Goal: Task Accomplishment & Management: Use online tool/utility

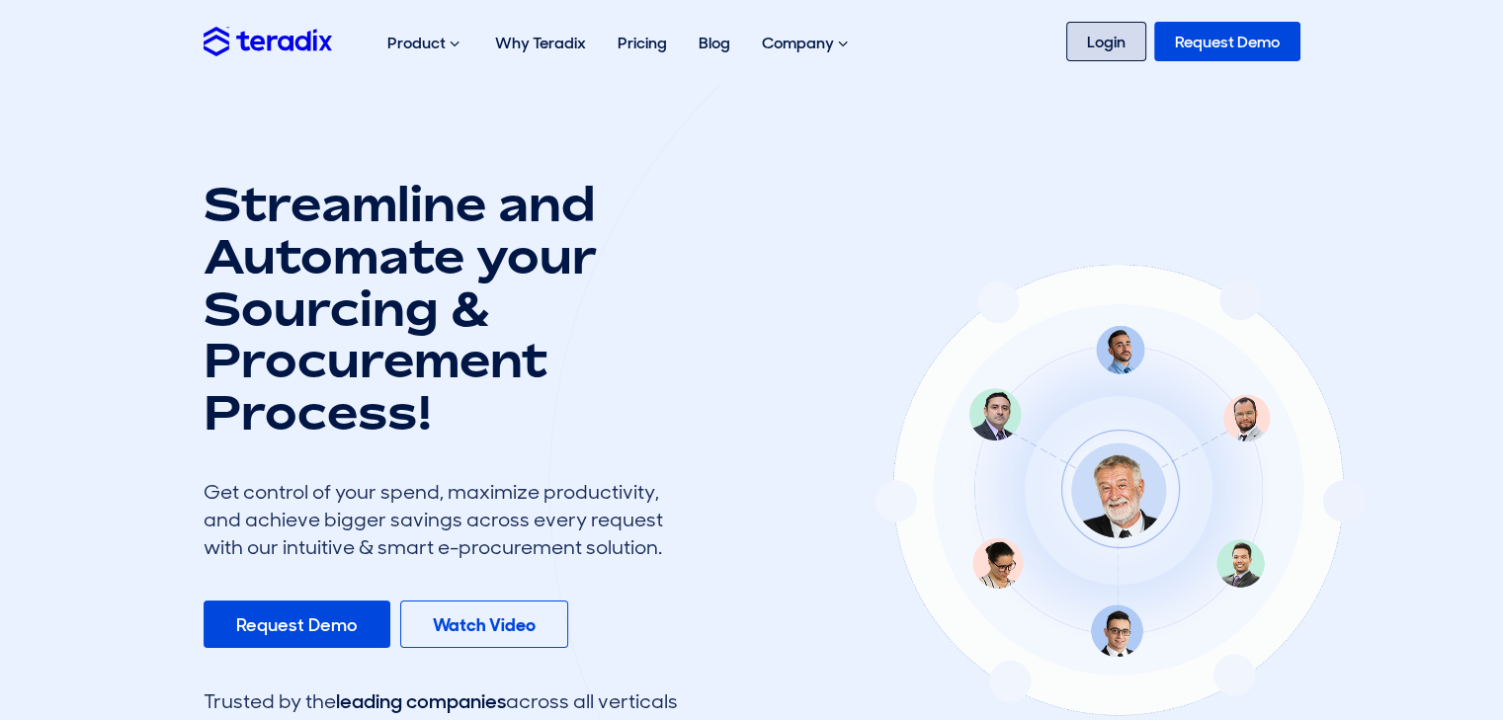
click at [1103, 34] on link "Login" at bounding box center [1106, 42] width 80 height 40
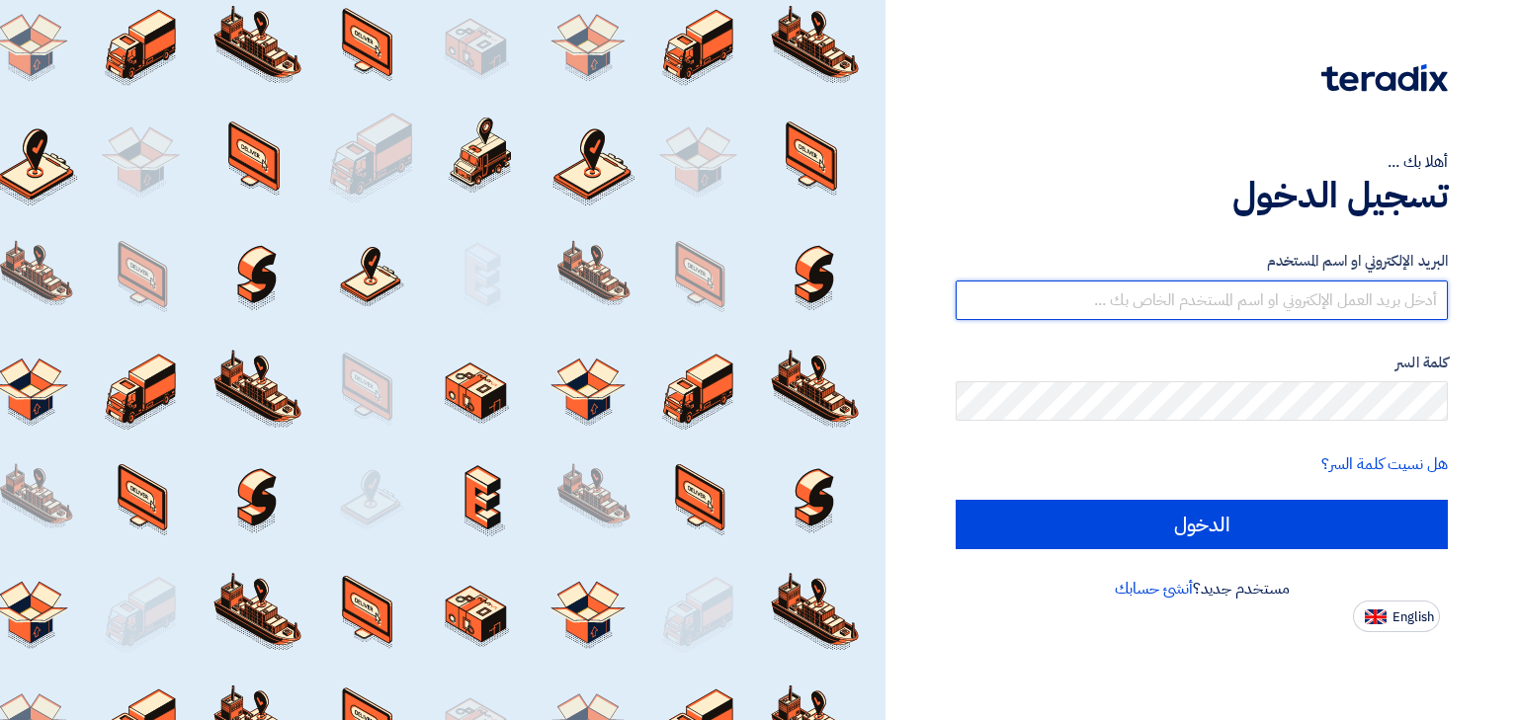
click at [1192, 308] on input "text" at bounding box center [1202, 301] width 492 height 40
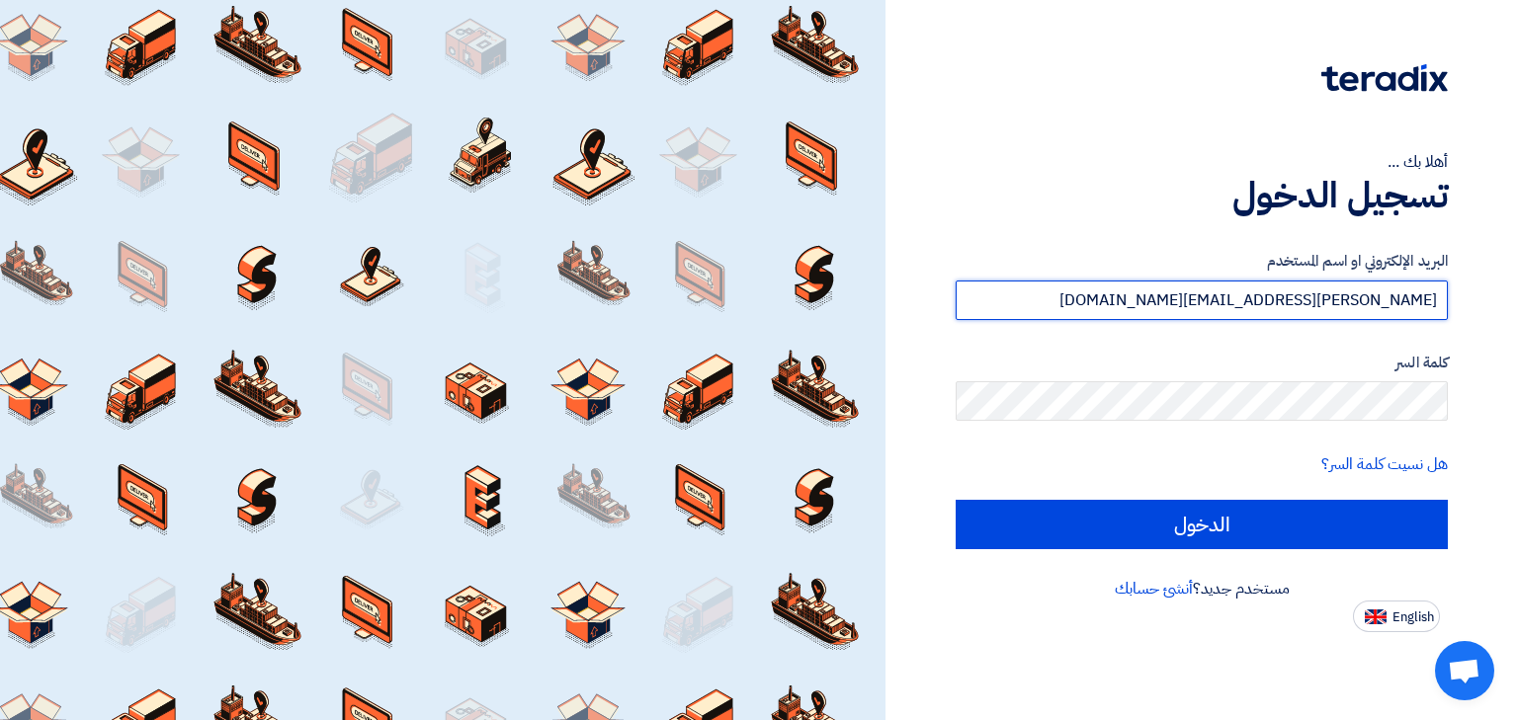
type input "samer.albustanji@cenomi.com"
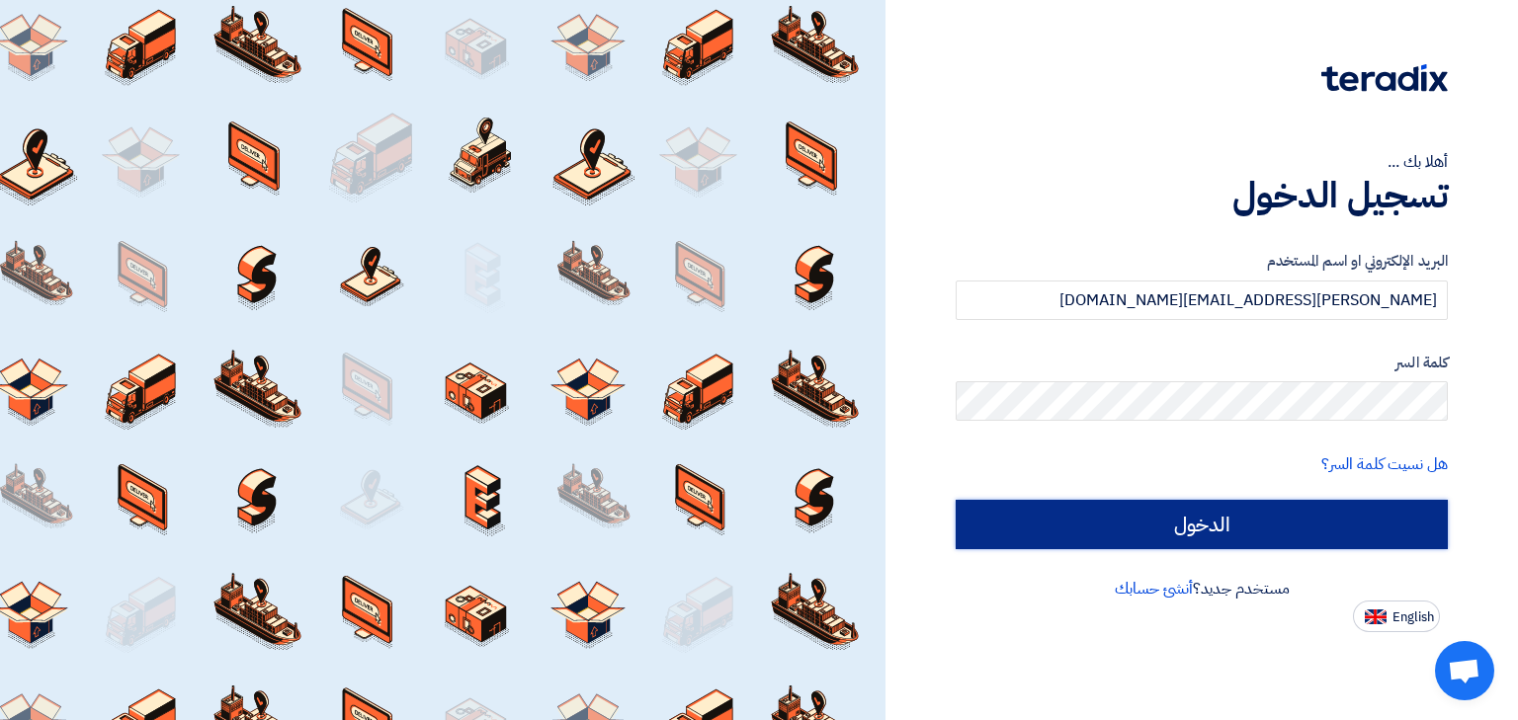
click at [1162, 527] on input "الدخول" at bounding box center [1202, 524] width 492 height 49
type input "Sign in"
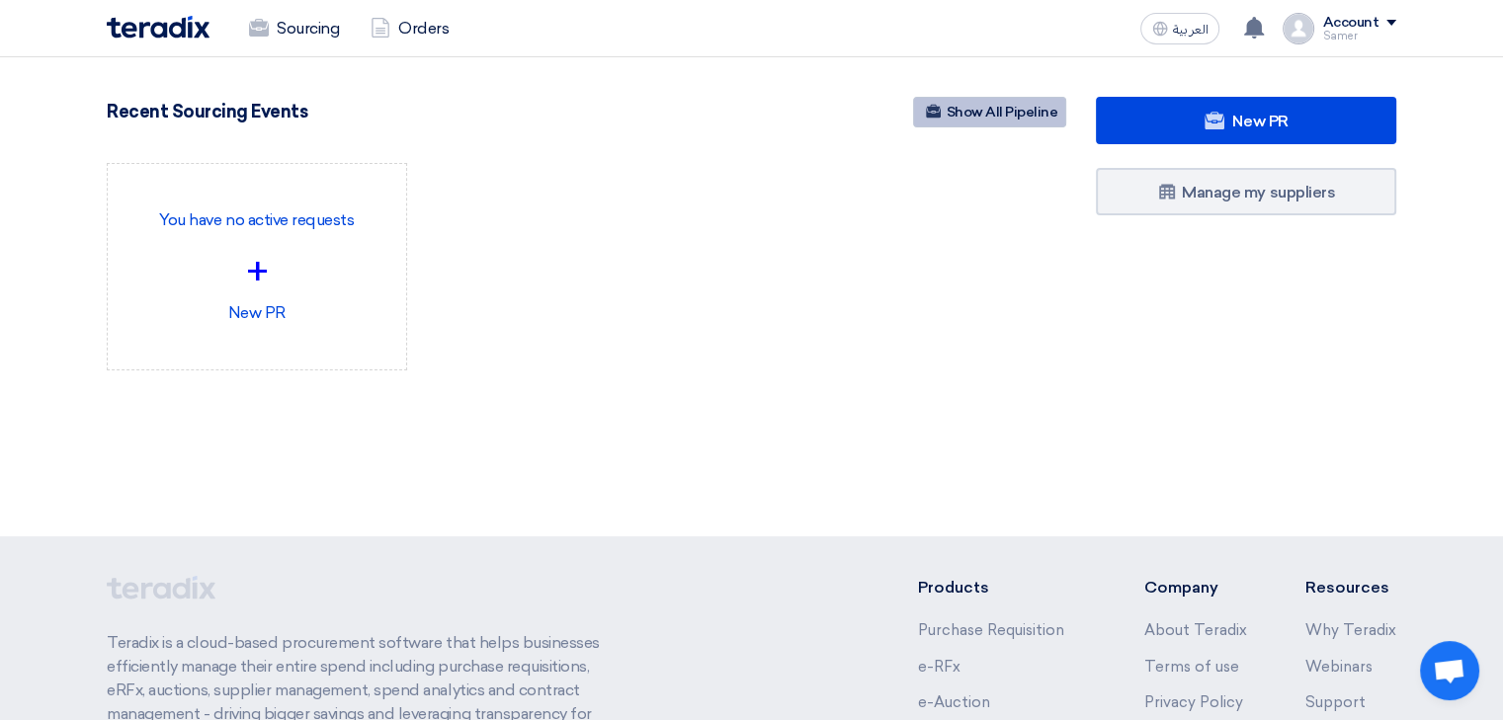
click at [1019, 107] on link "Show All Pipeline" at bounding box center [989, 112] width 153 height 31
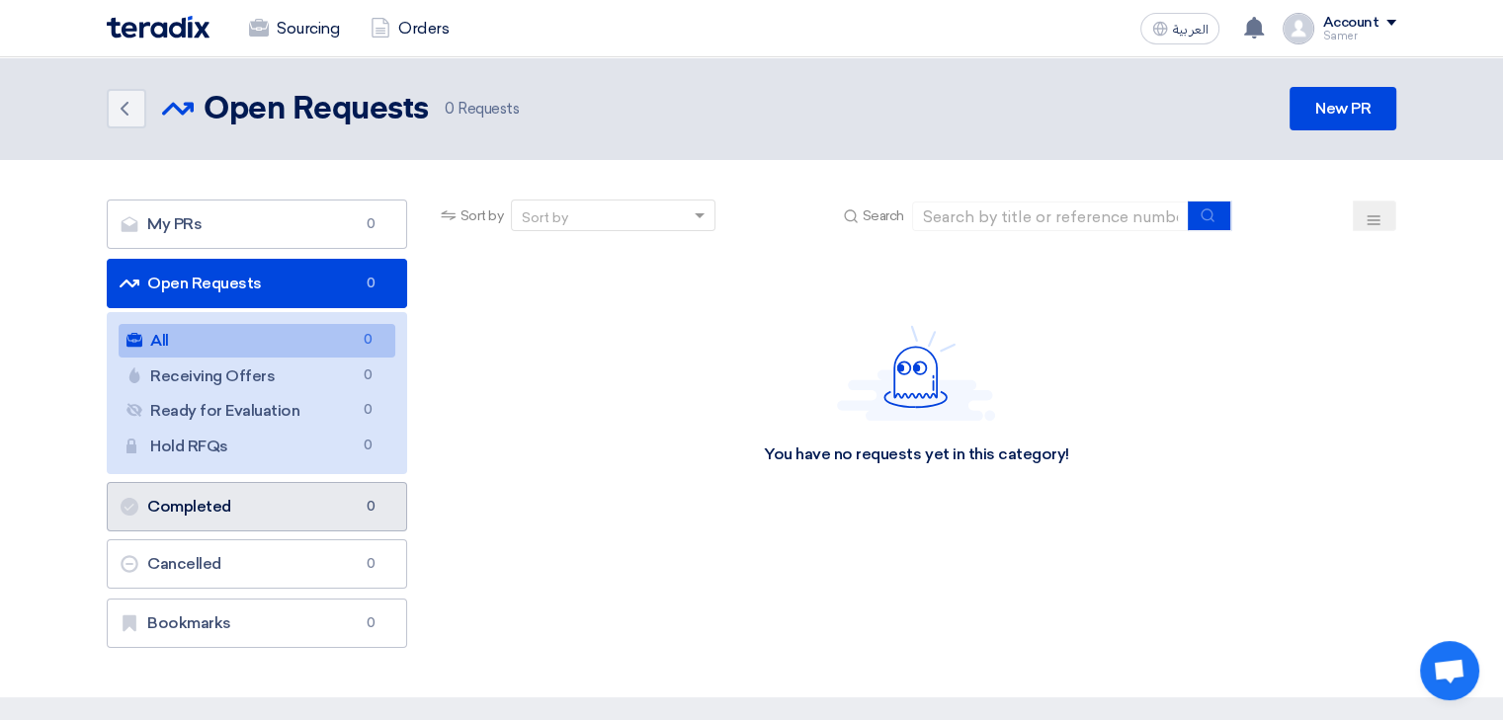
click at [251, 498] on link "Completed Completed 0" at bounding box center [257, 506] width 300 height 49
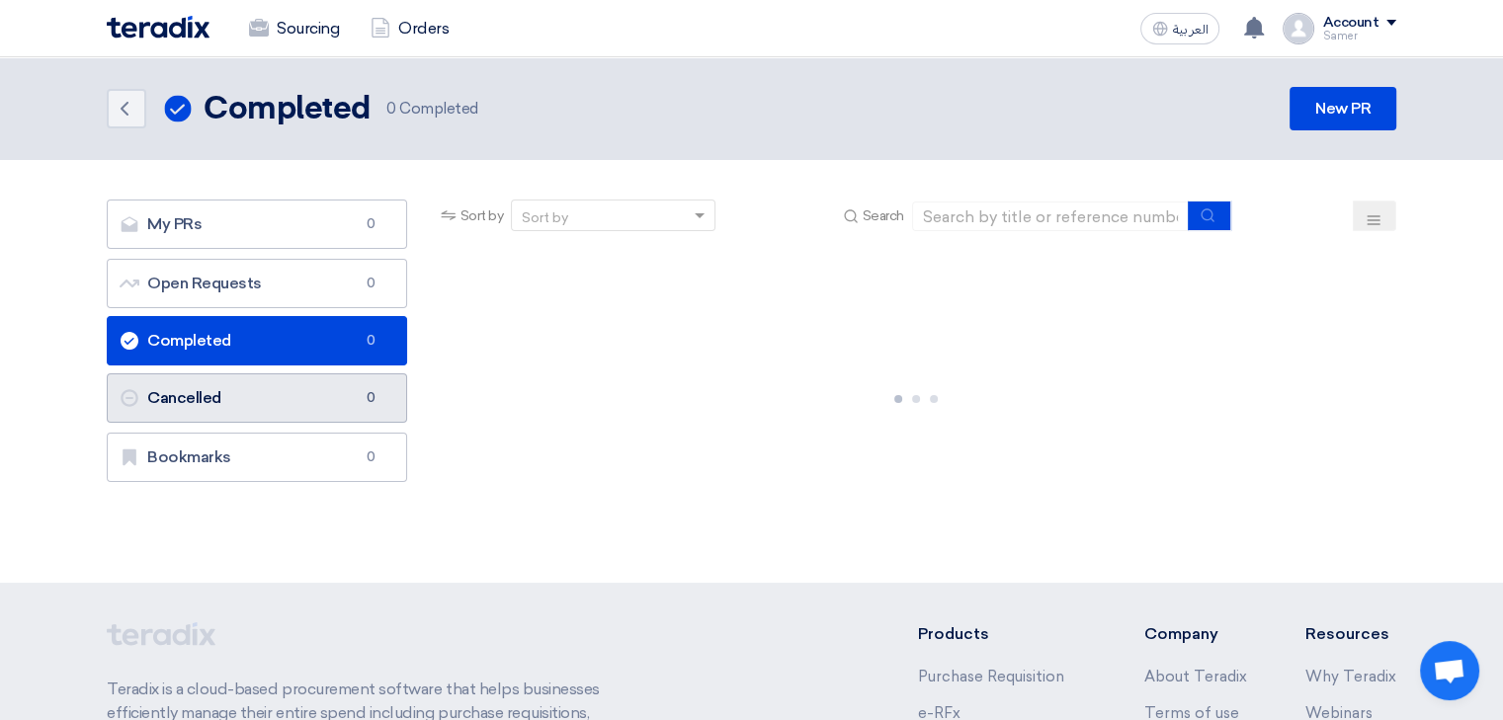
click at [246, 388] on link "Cancelled Cancelled 0" at bounding box center [257, 398] width 300 height 49
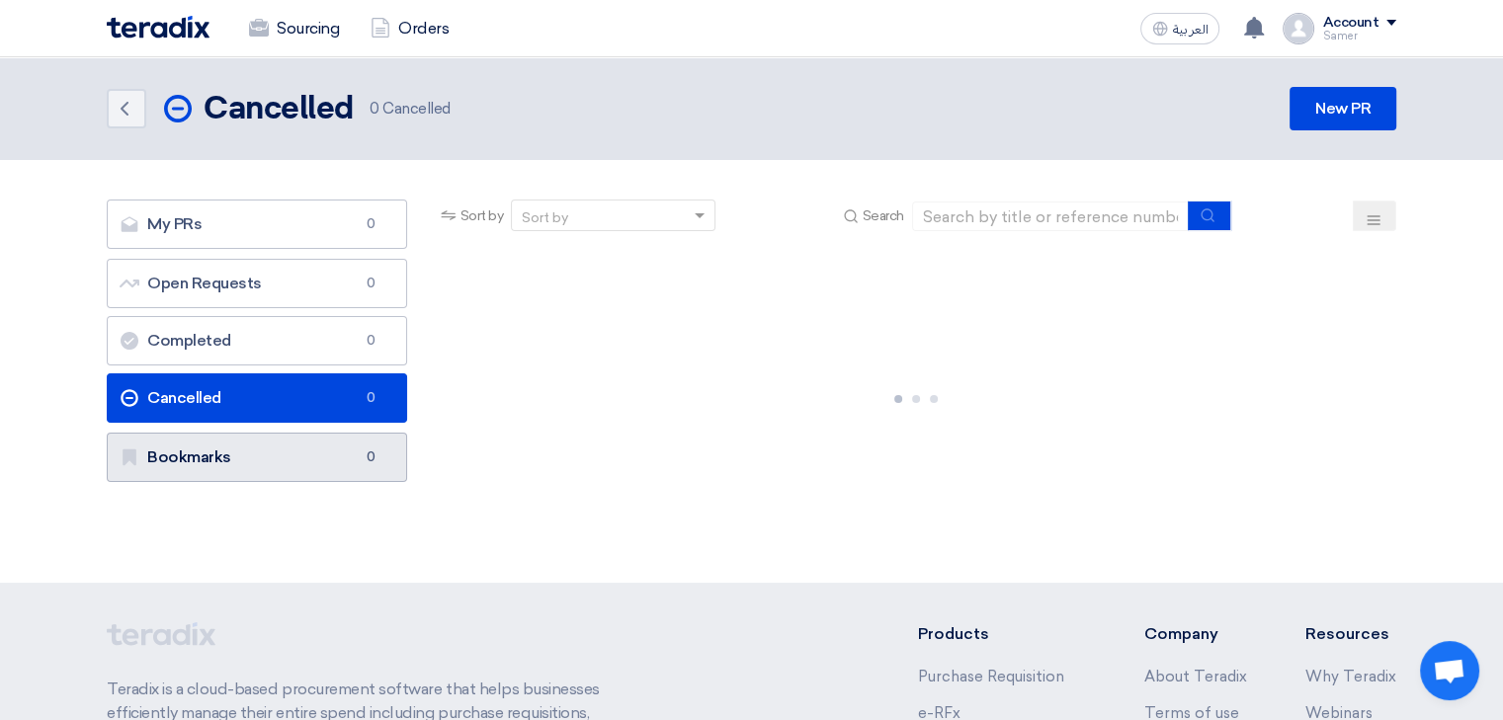
click at [247, 450] on link "Bookmarks Bookmarks 0" at bounding box center [257, 457] width 300 height 49
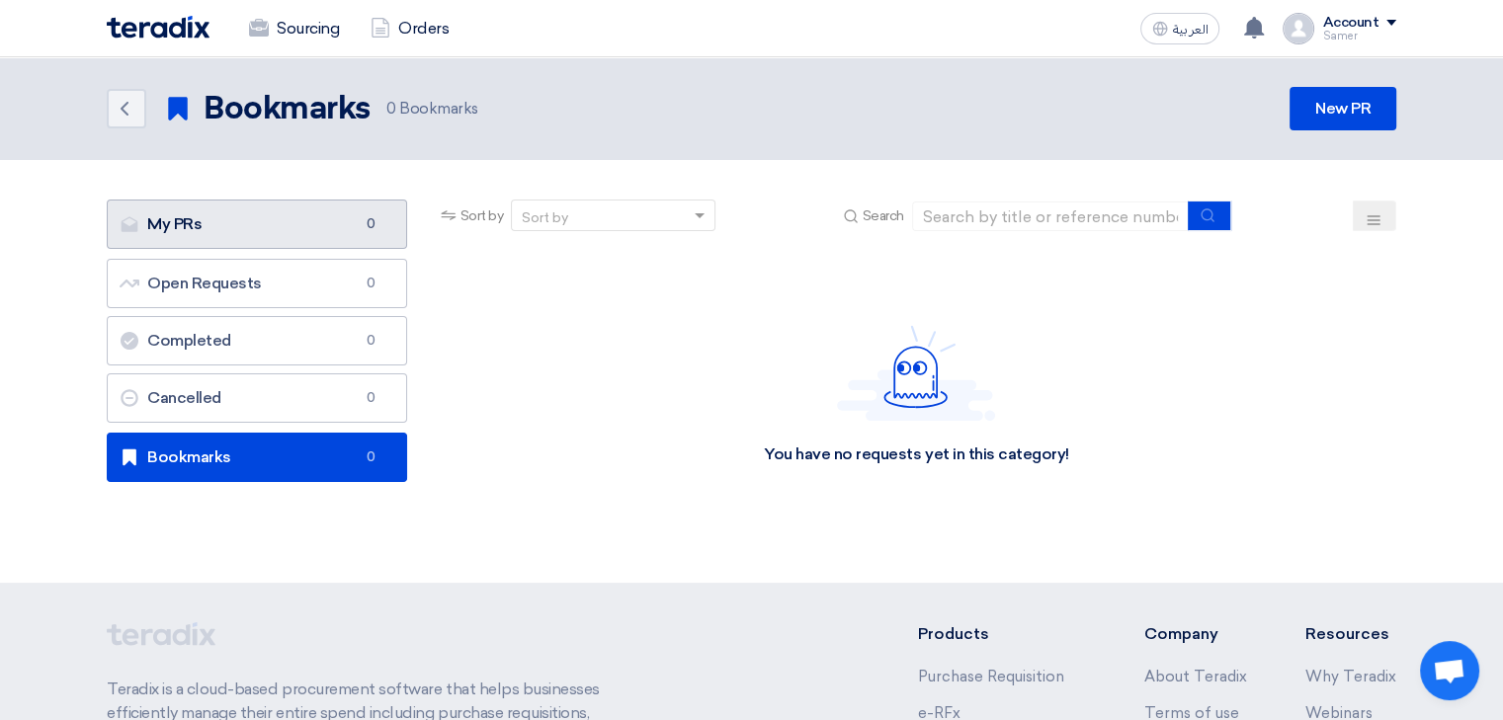
click at [237, 248] on link "My PRs My PRs 0" at bounding box center [257, 224] width 300 height 49
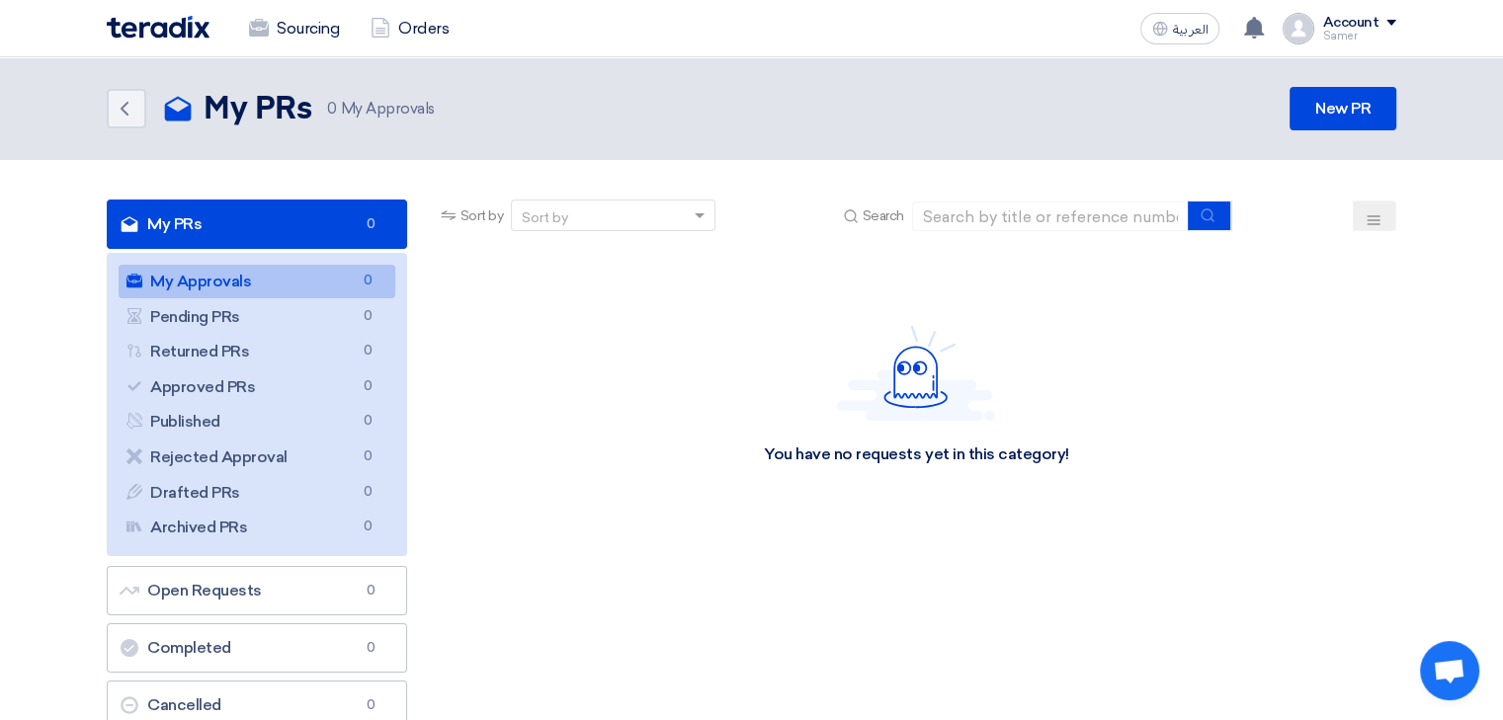
click at [623, 313] on div "You have no requests yet in this category!" at bounding box center [916, 395] width 959 height 296
click at [382, 36] on icon at bounding box center [381, 28] width 20 height 20
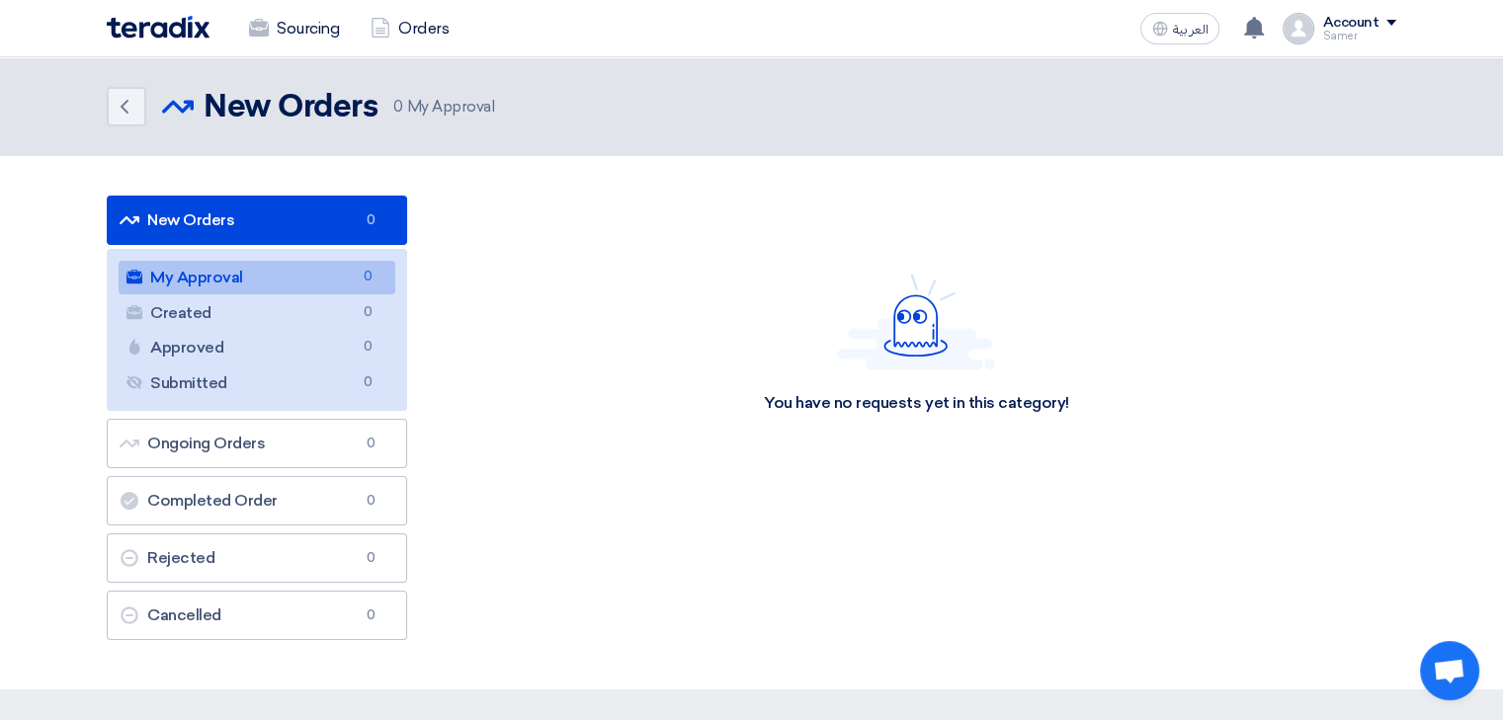
click at [1374, 21] on div "Account" at bounding box center [1350, 23] width 56 height 17
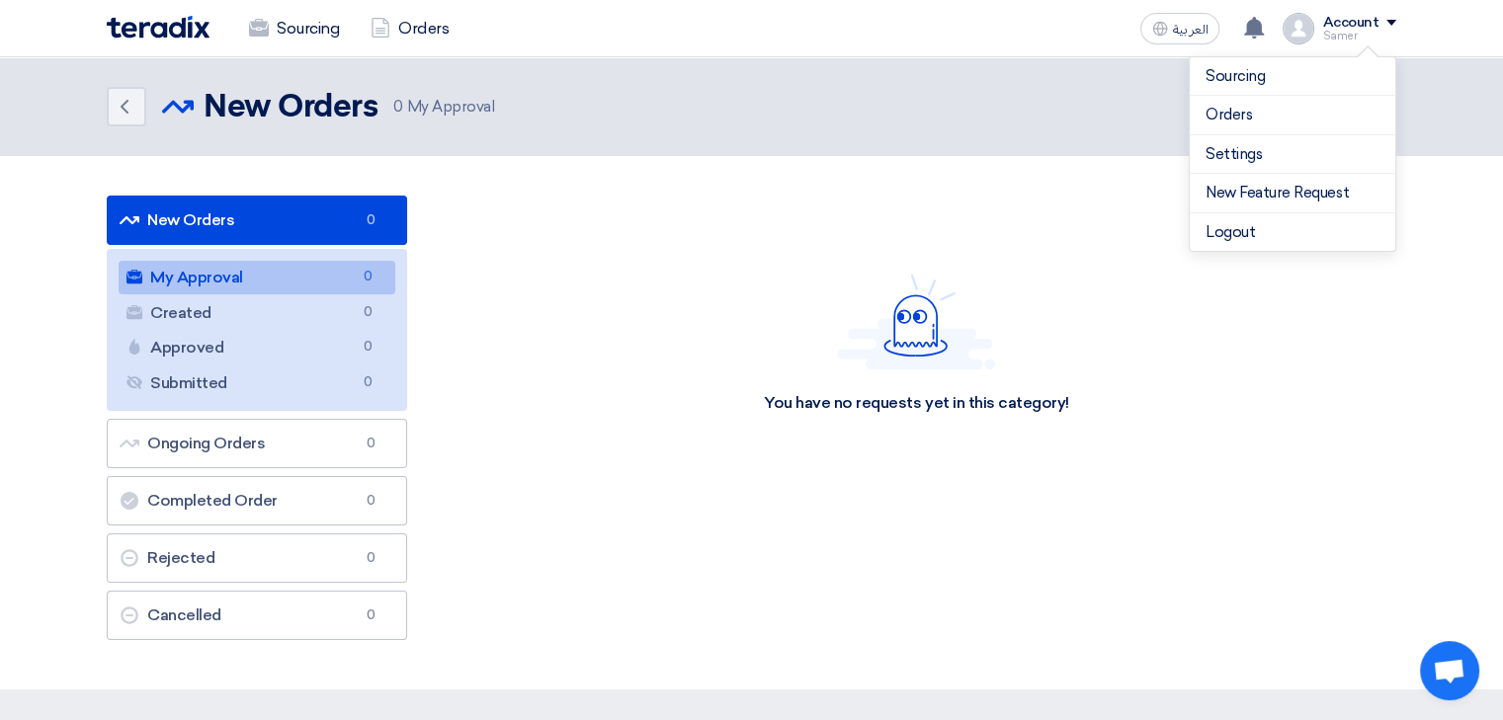
click at [644, 271] on div "You have no requests yet in this category!" at bounding box center [916, 344] width 959 height 296
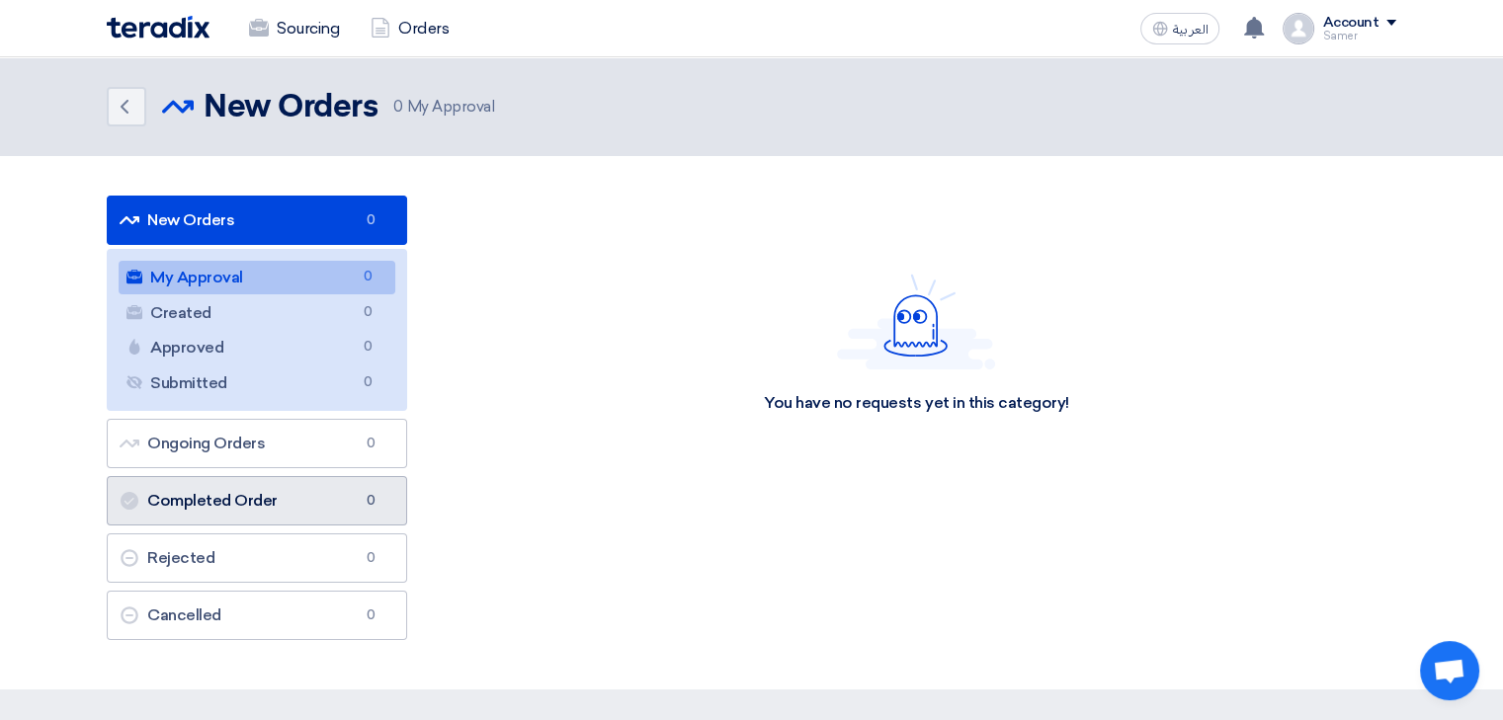
click at [213, 504] on link "Completed Order Completed Order 0" at bounding box center [257, 500] width 300 height 49
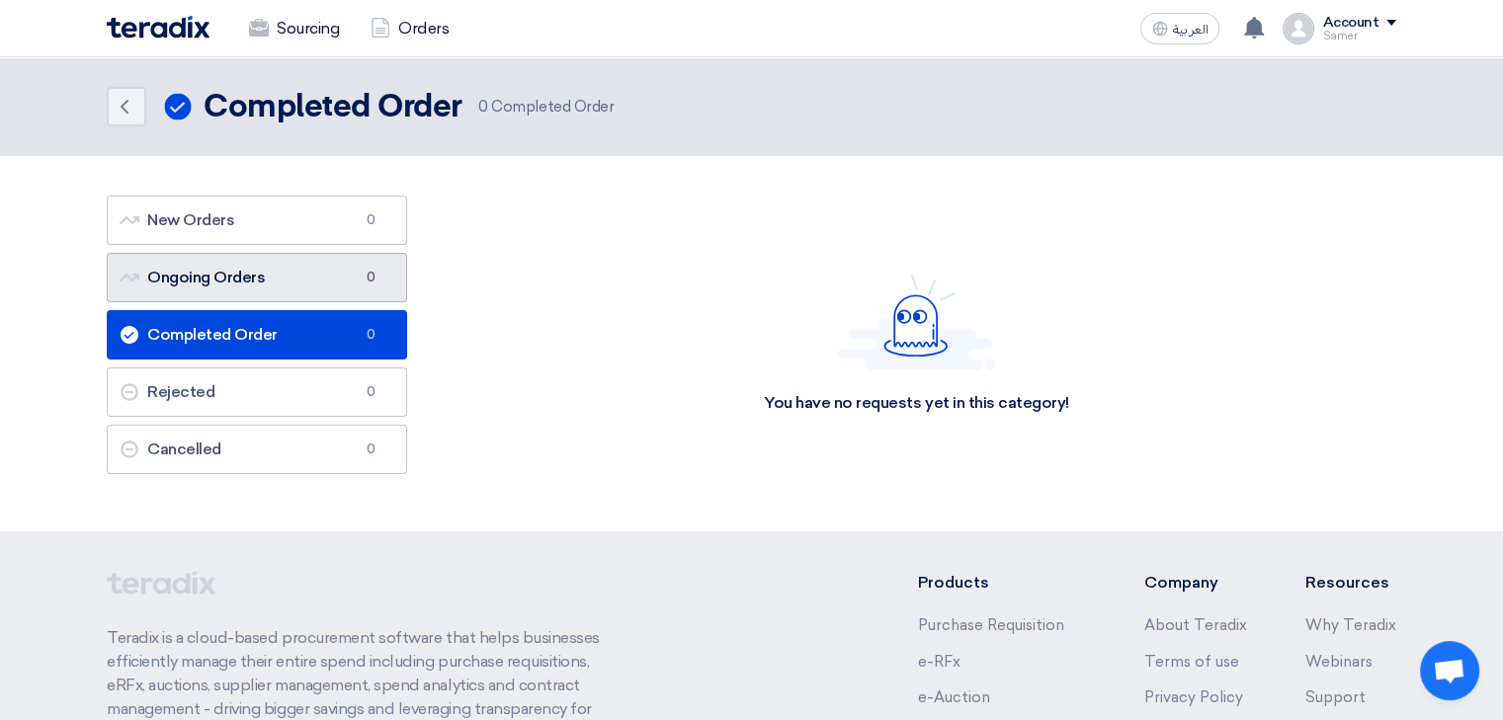
click at [241, 290] on link "Ongoing Orders Ongoing Orders 0" at bounding box center [257, 277] width 300 height 49
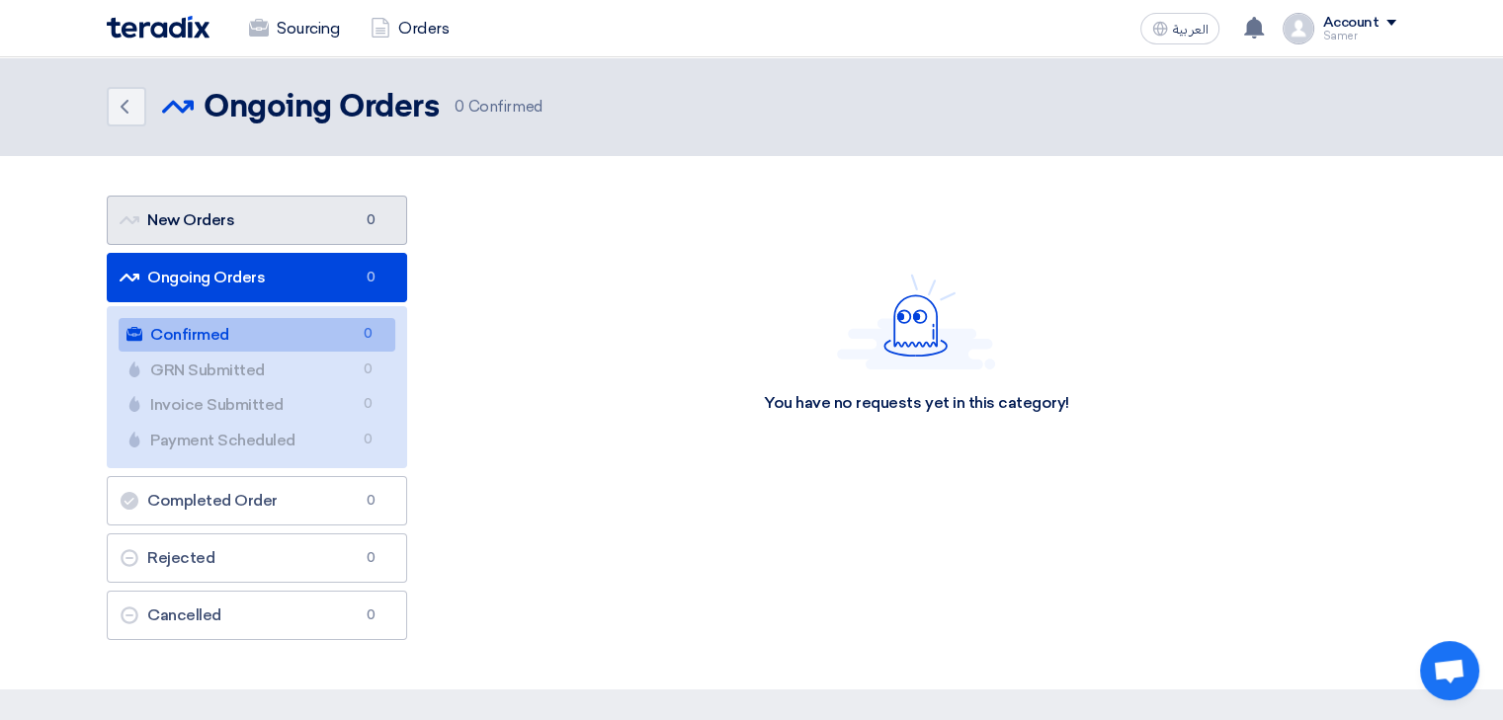
click at [228, 231] on link "New Orders New Orders 0" at bounding box center [257, 220] width 300 height 49
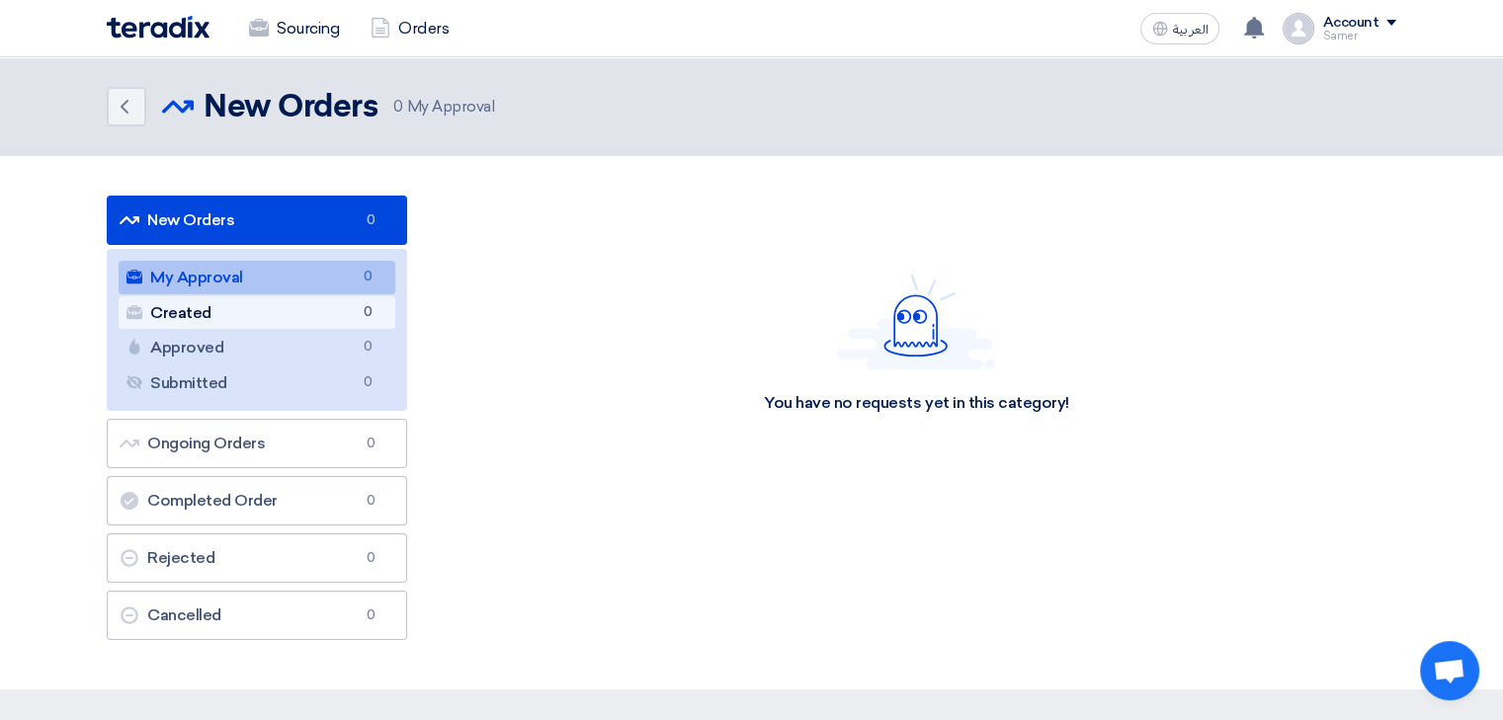
click at [235, 303] on link "Created Created 0" at bounding box center [257, 313] width 277 height 34
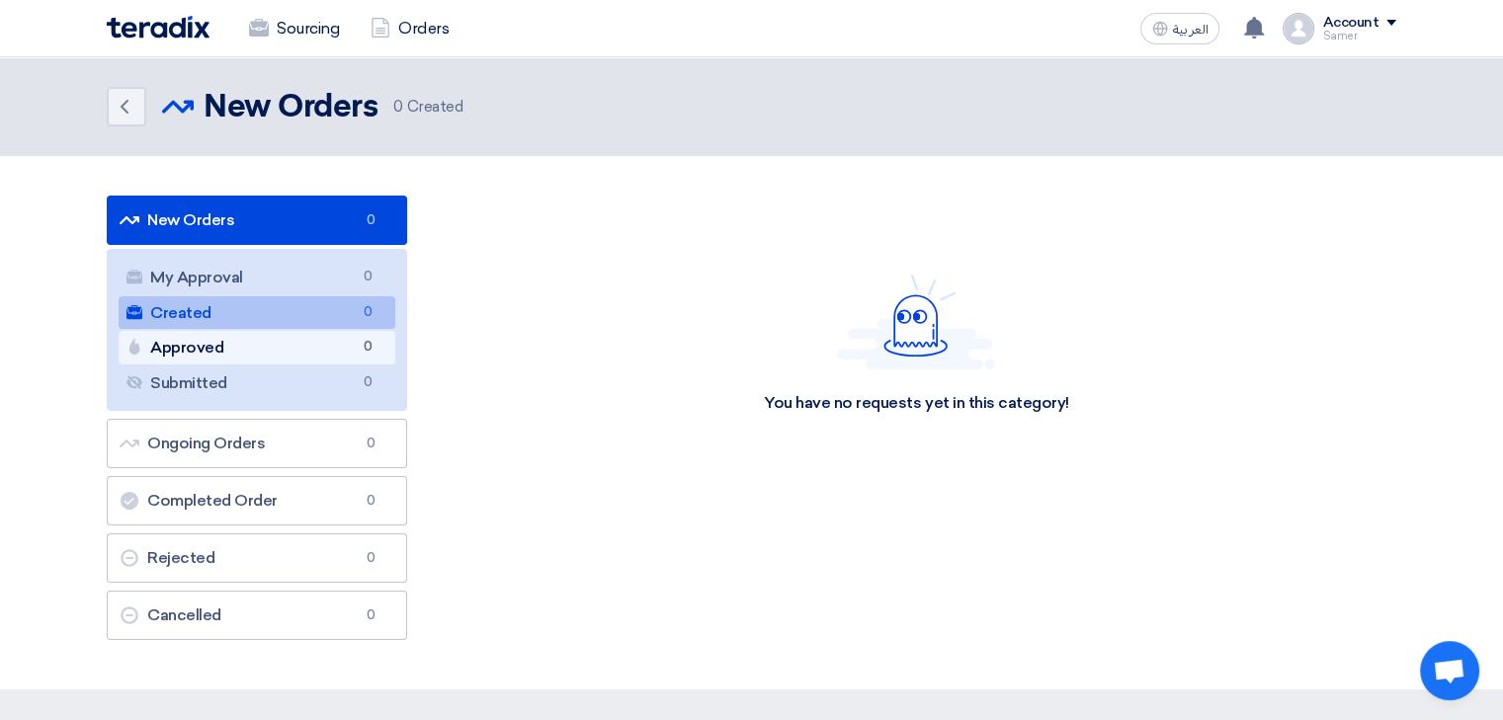
click at [239, 347] on link "Approved Approved 0" at bounding box center [257, 348] width 277 height 34
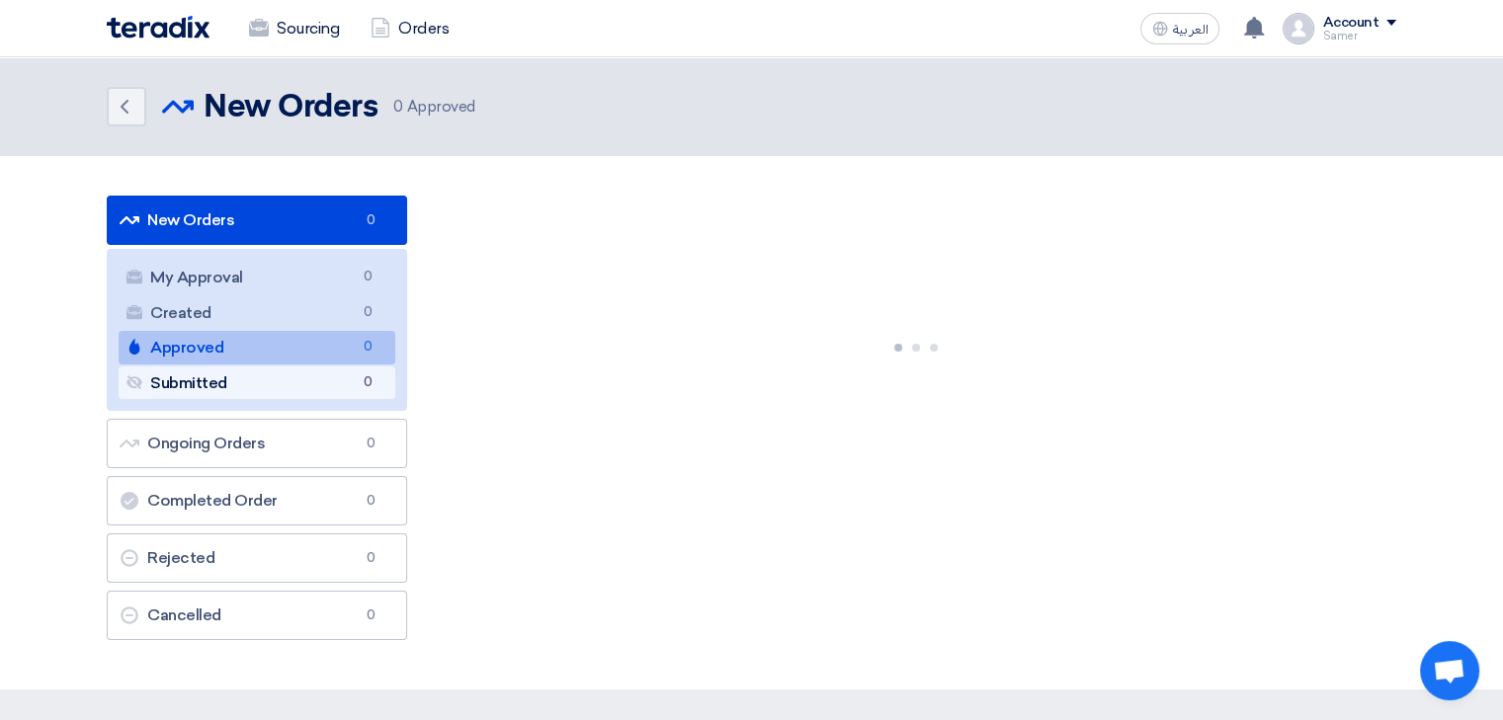
click at [240, 375] on link "Submitted Submitted 0" at bounding box center [257, 384] width 277 height 34
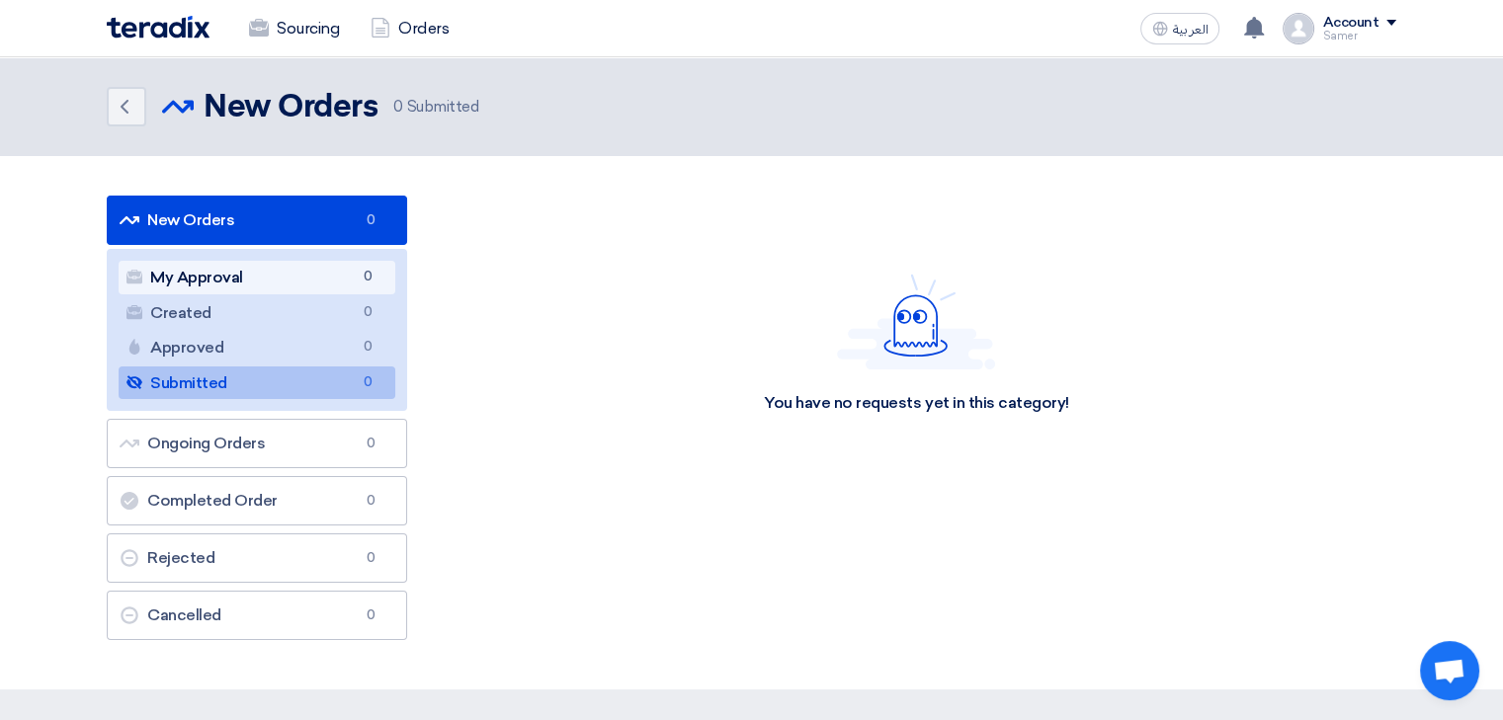
click at [249, 277] on link "My Approval My Approval 0" at bounding box center [257, 278] width 277 height 34
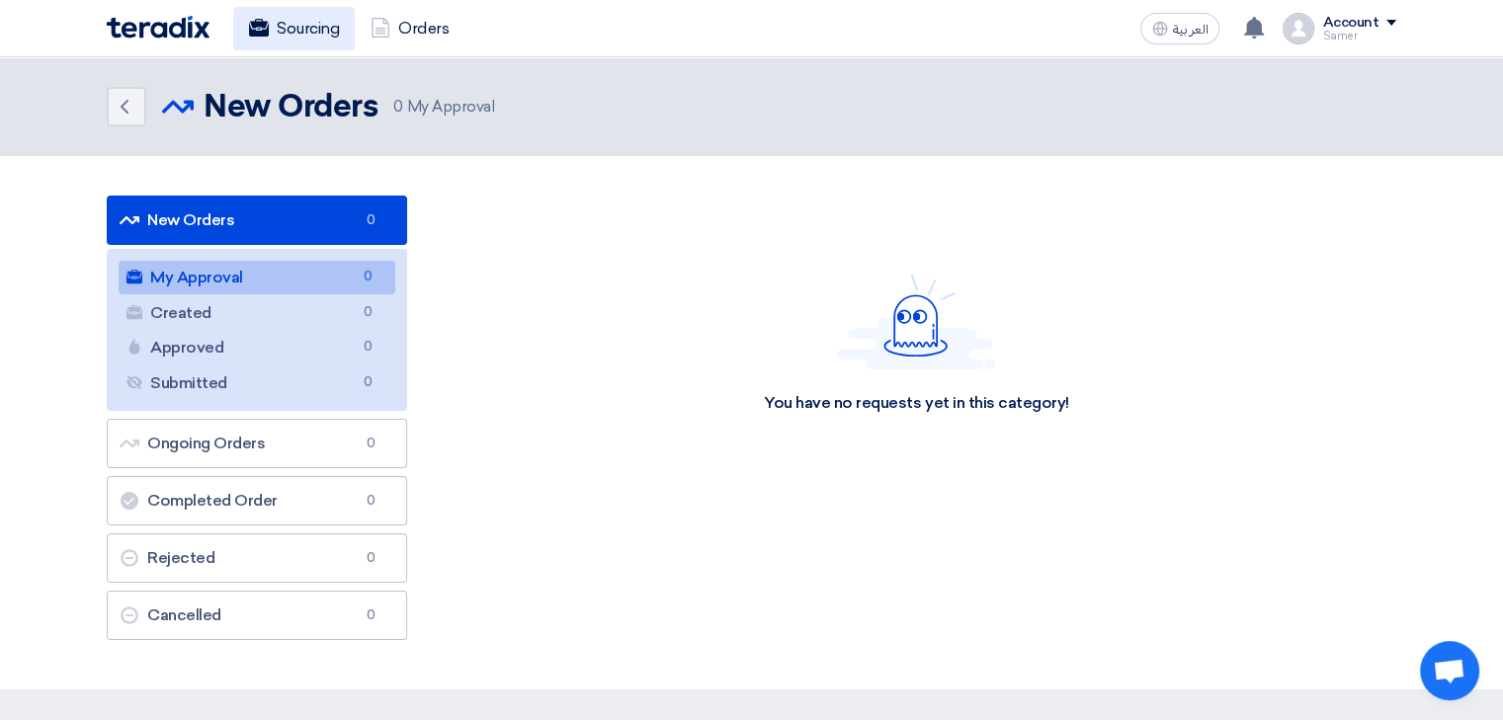
click at [318, 41] on link "Sourcing" at bounding box center [294, 28] width 122 height 43
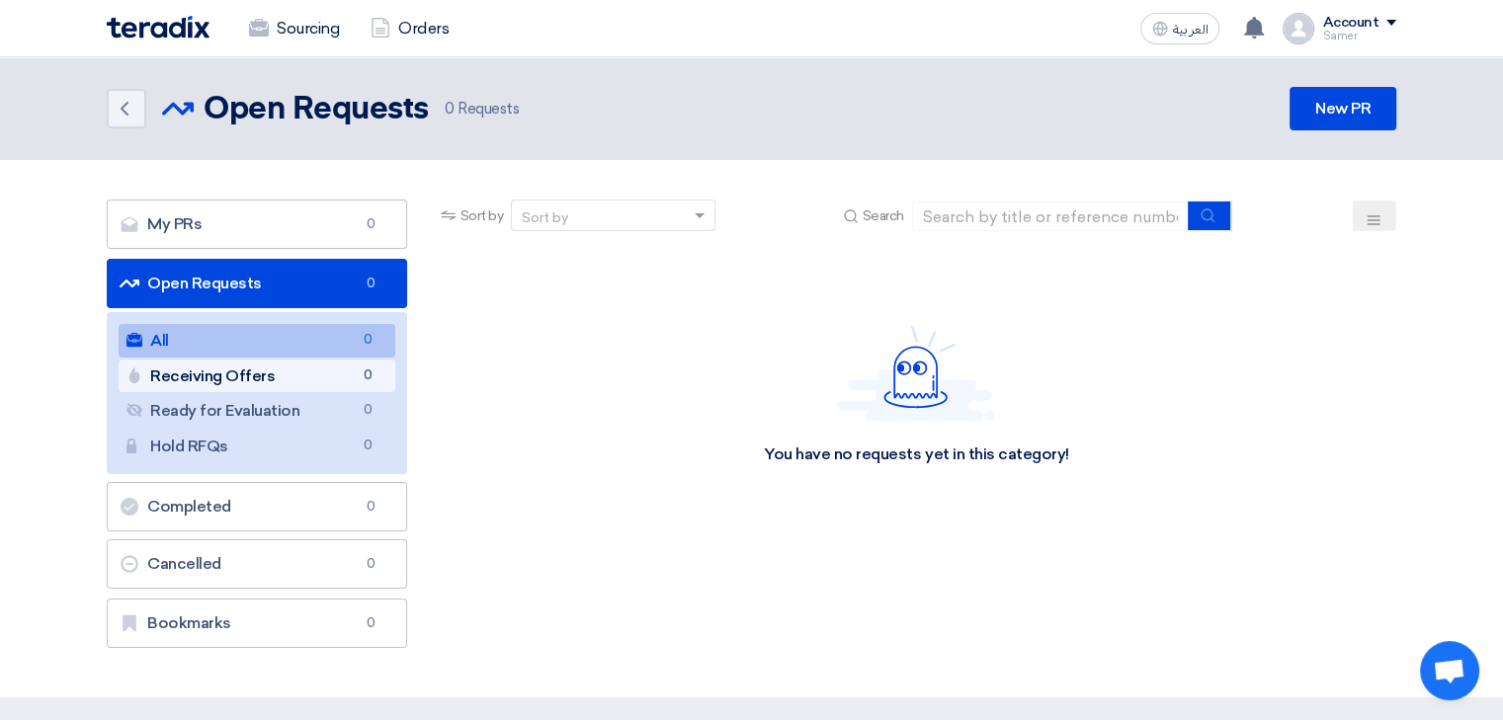
click at [223, 374] on link "Receiving Offers Receiving Offers 0" at bounding box center [257, 377] width 277 height 34
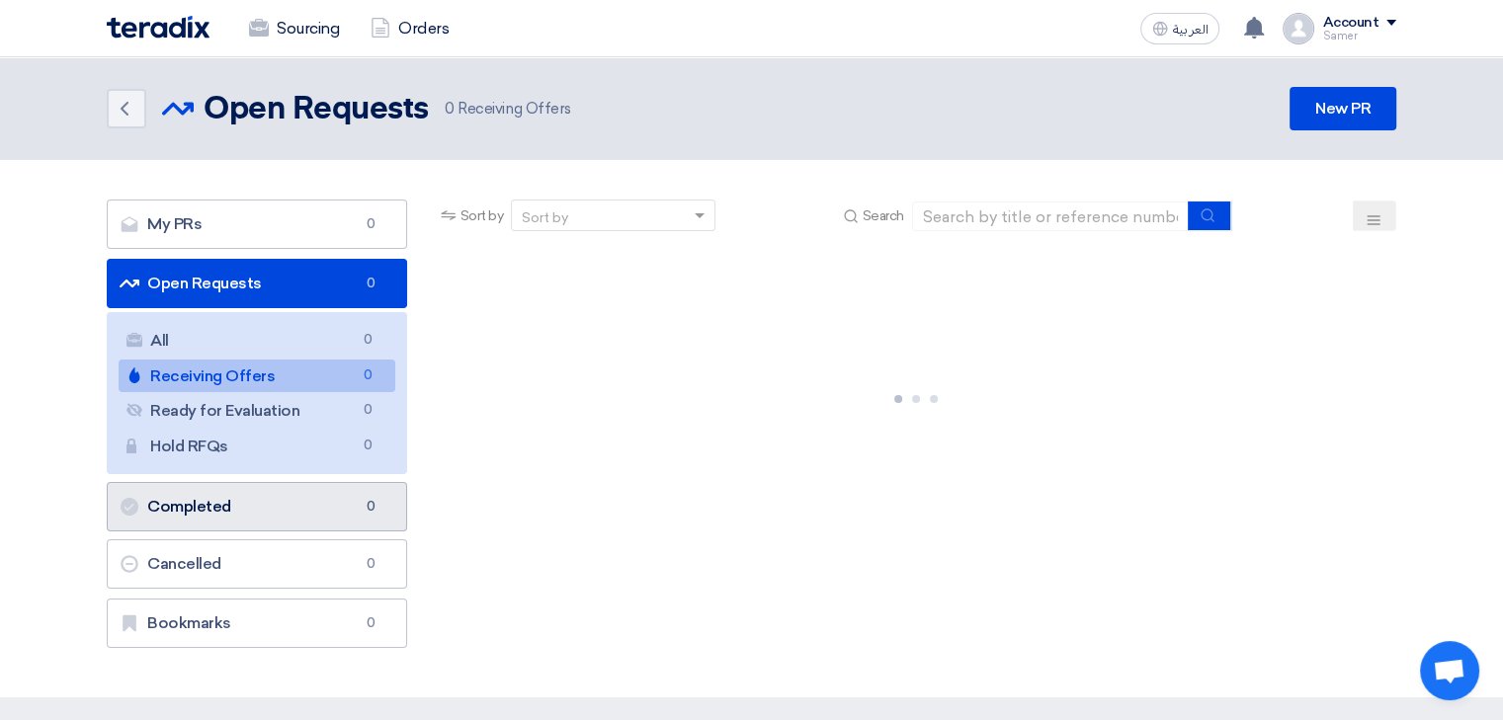
click at [244, 503] on link "Completed Completed 0" at bounding box center [257, 506] width 300 height 49
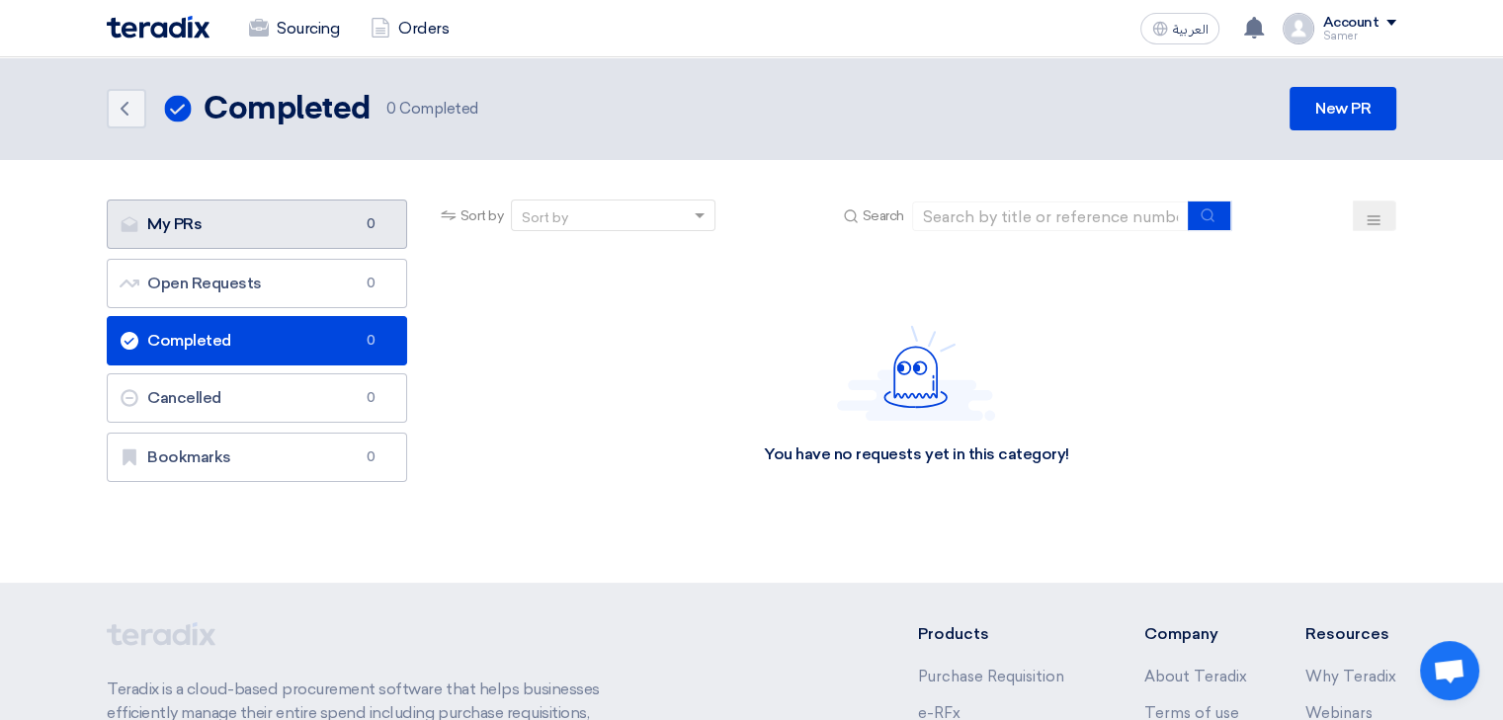
click at [238, 242] on link "My PRs My PRs 0" at bounding box center [257, 224] width 300 height 49
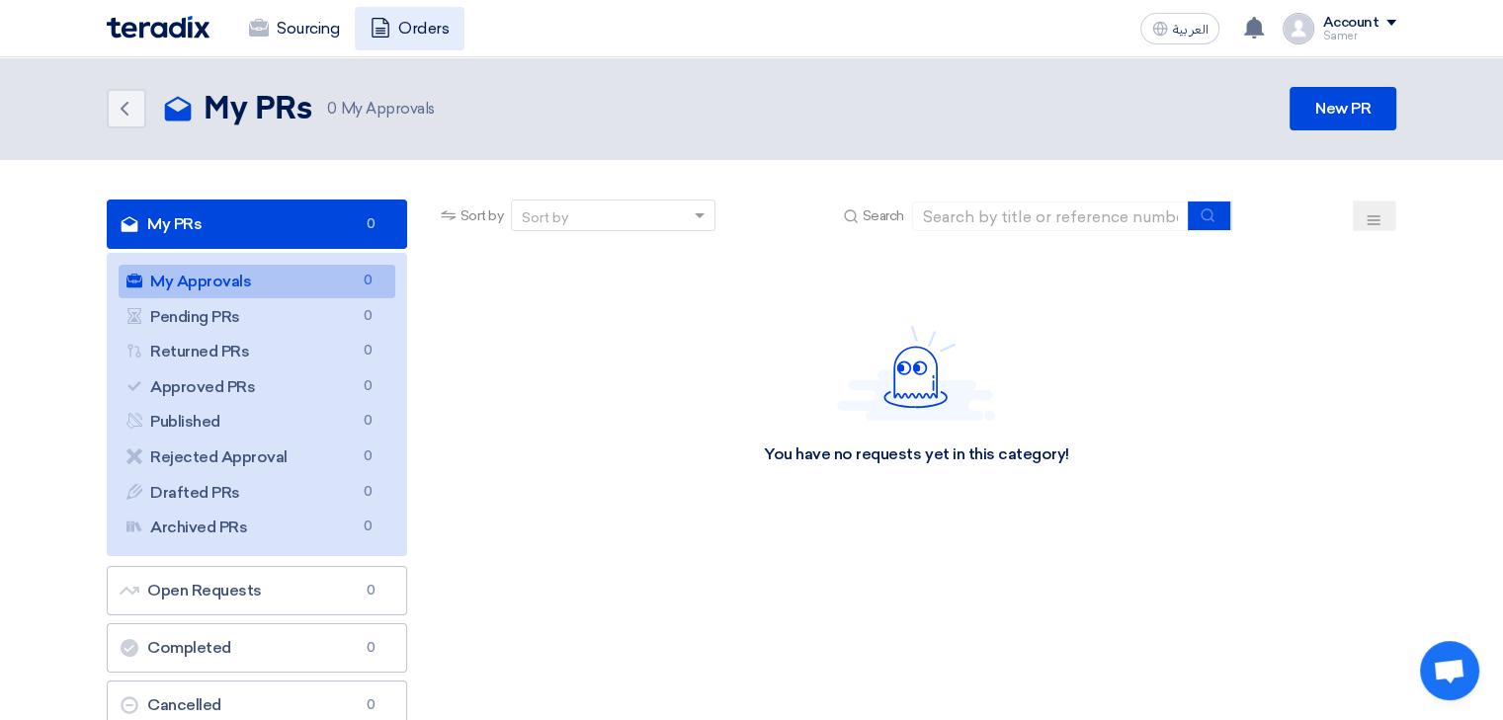
click at [395, 27] on link "Orders" at bounding box center [410, 28] width 110 height 43
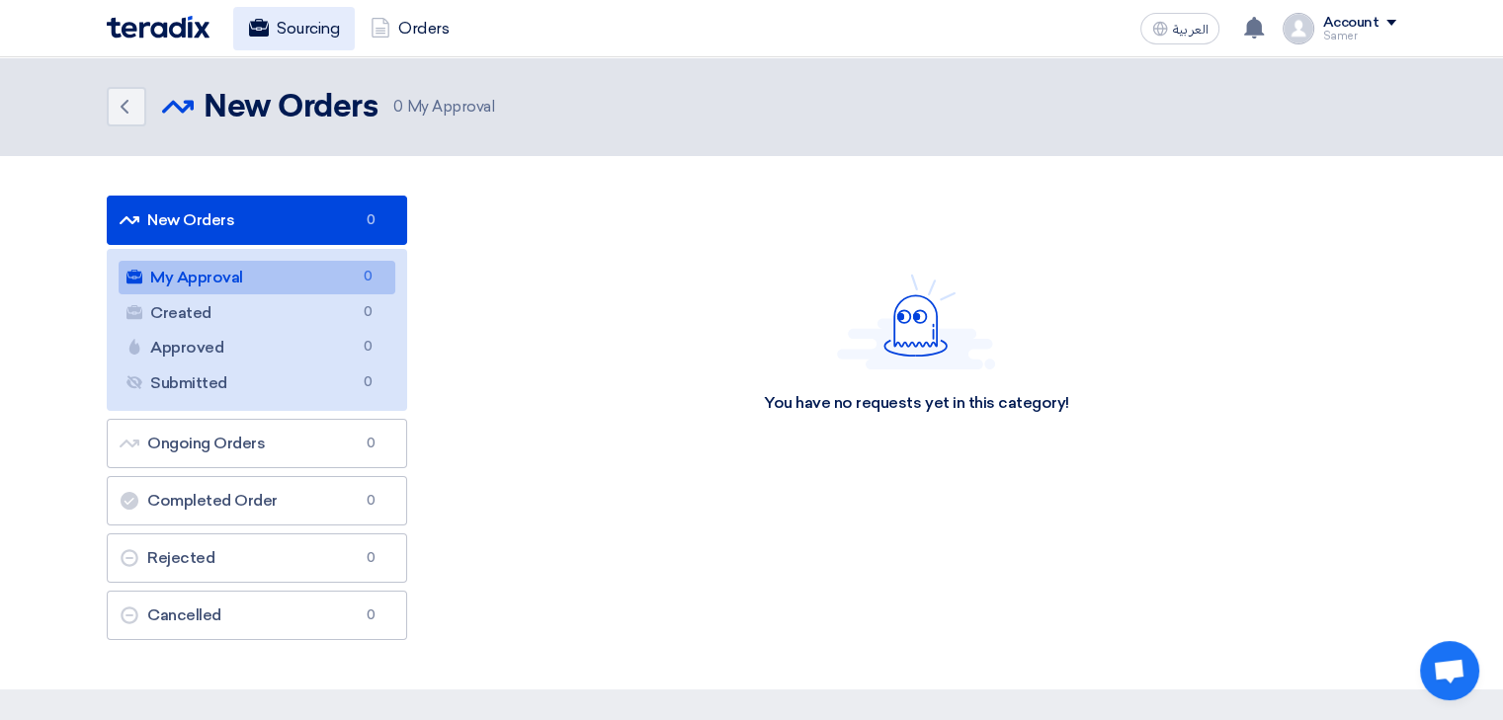
click at [309, 14] on link "Sourcing" at bounding box center [294, 28] width 122 height 43
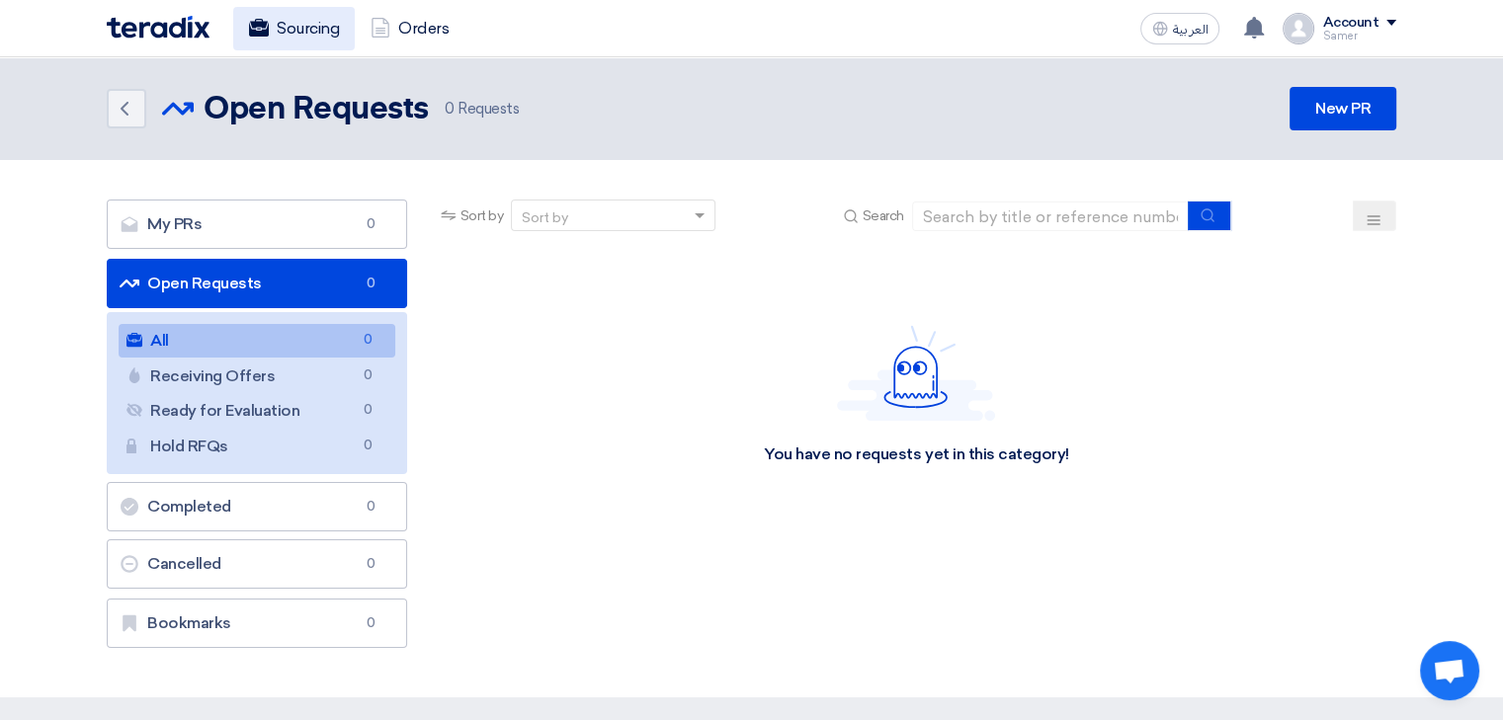
click at [305, 27] on link "Sourcing" at bounding box center [294, 28] width 122 height 43
click at [427, 27] on link "Orders" at bounding box center [410, 28] width 110 height 43
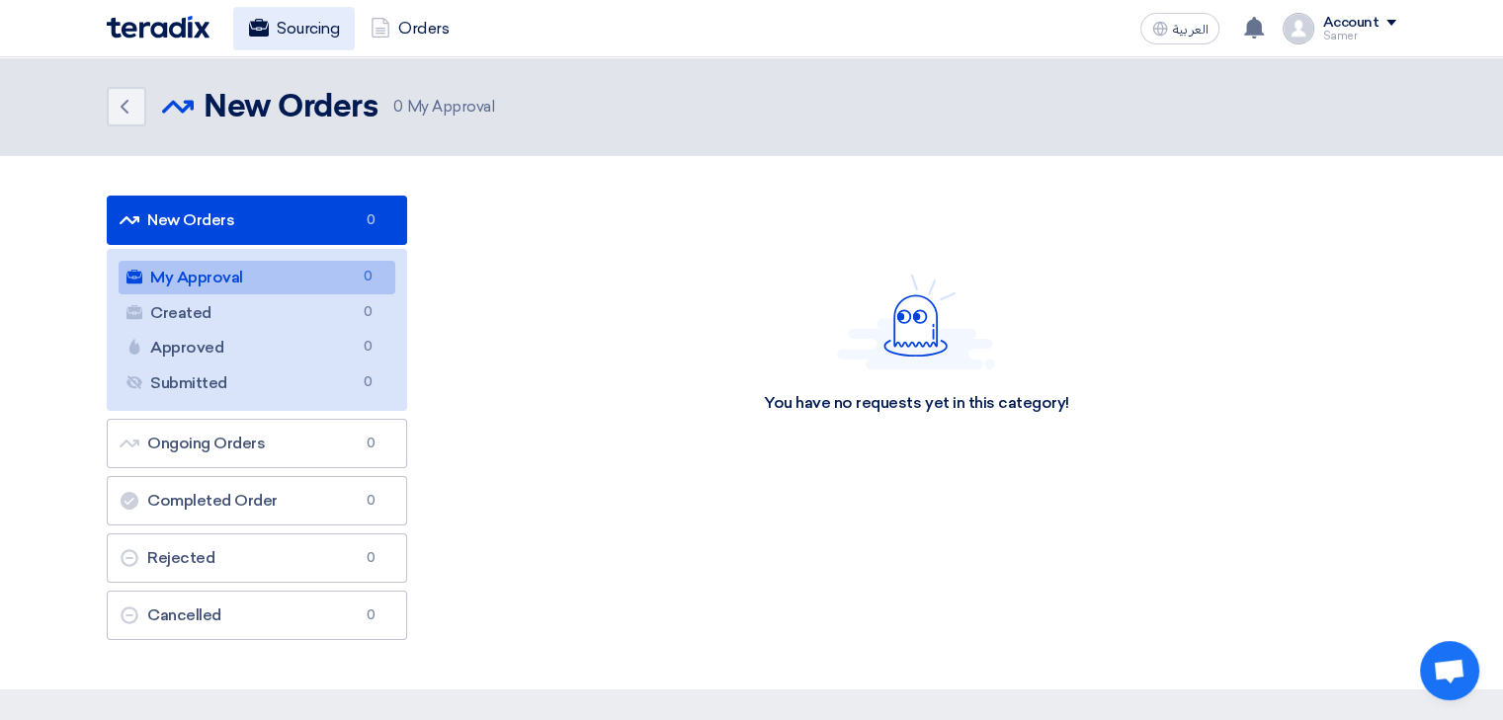
click at [343, 24] on link "Sourcing" at bounding box center [294, 28] width 122 height 43
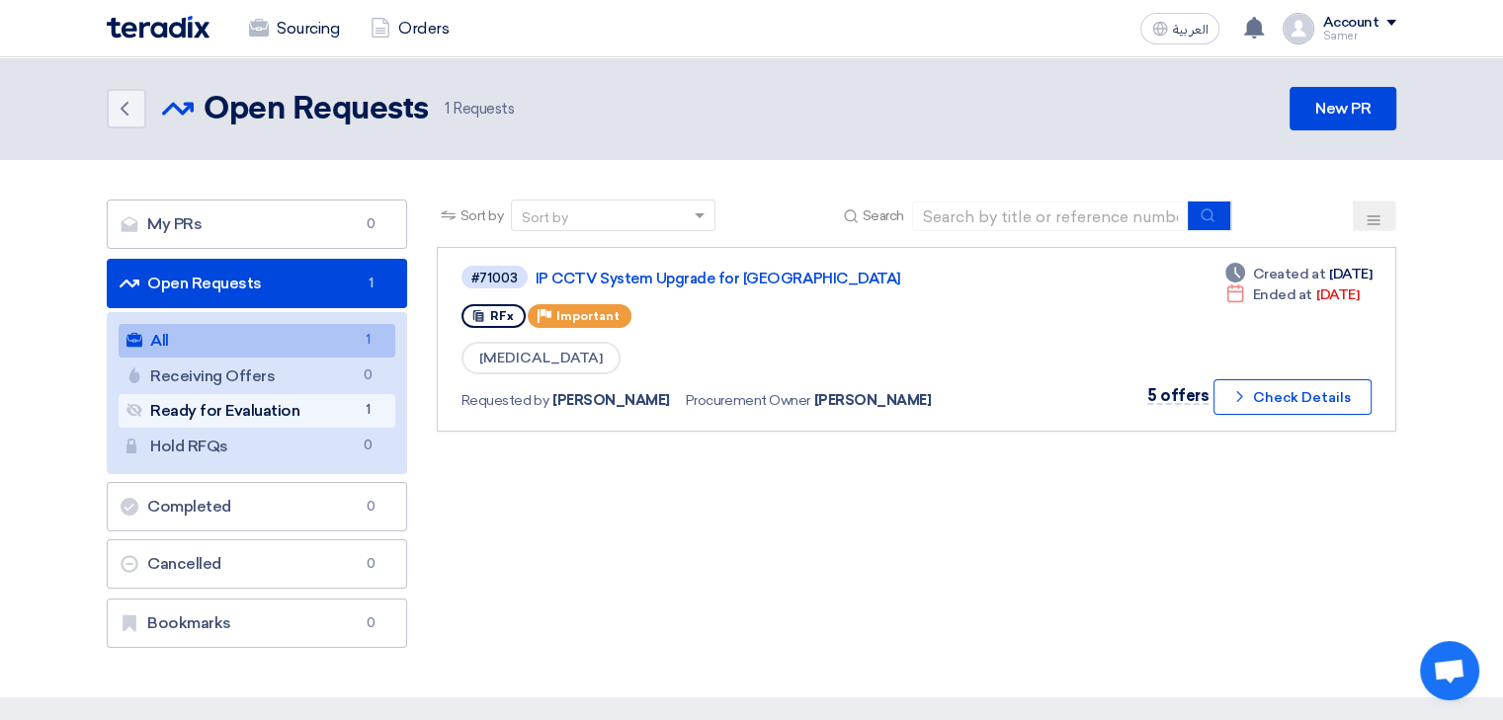
click at [273, 409] on link "Ready for Evaluation Ready for Evaluation 1" at bounding box center [257, 411] width 277 height 34
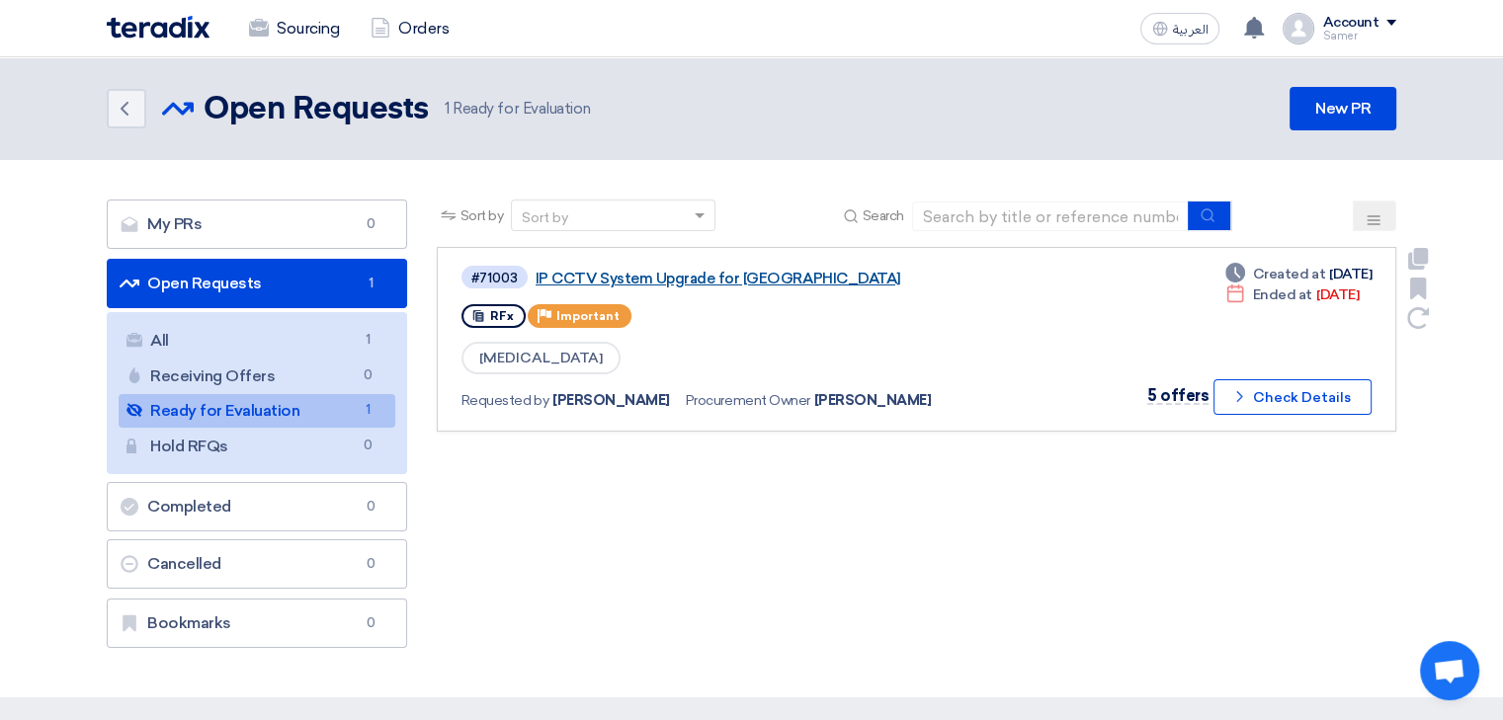
click at [609, 275] on link "IP CCTV System Upgrade for Makkah Mall" at bounding box center [783, 279] width 494 height 18
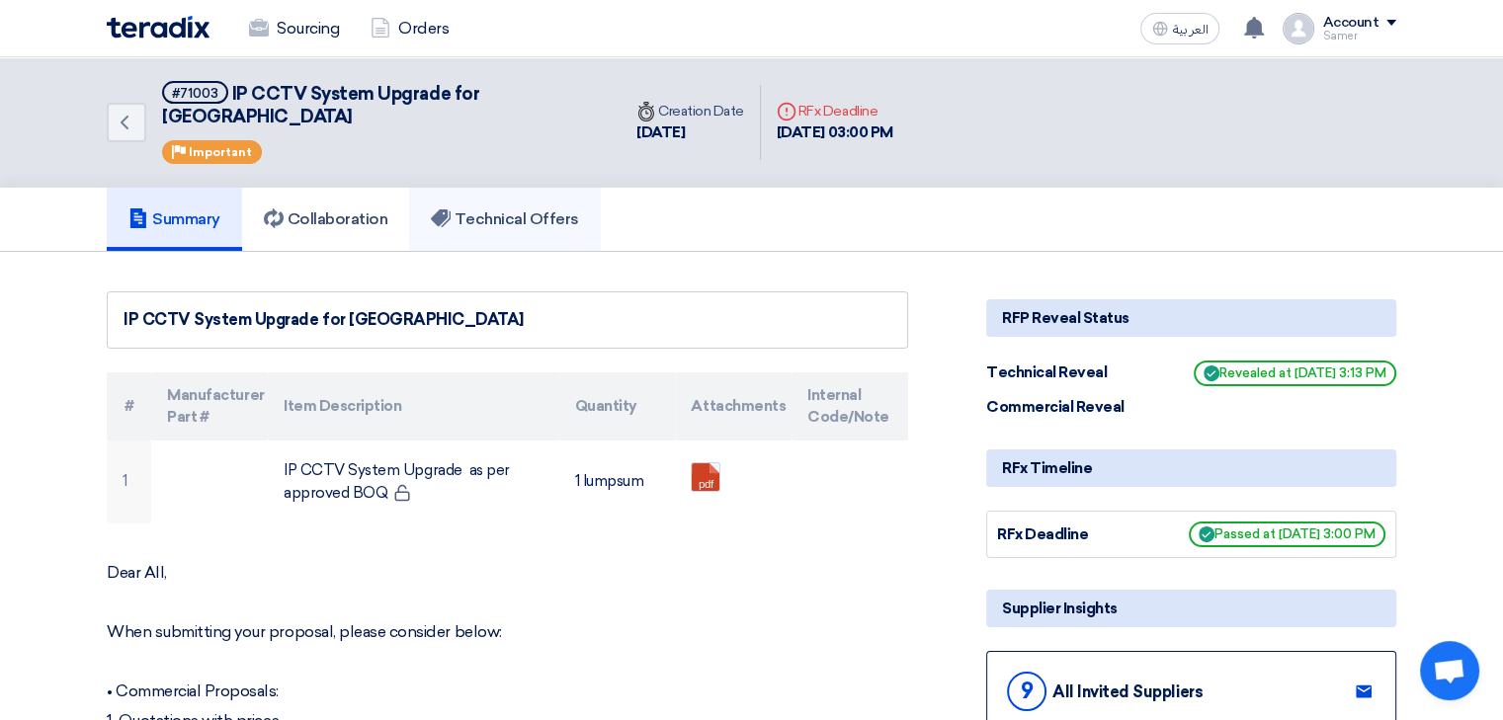
click at [508, 209] on h5 "Technical Offers" at bounding box center [504, 219] width 147 height 20
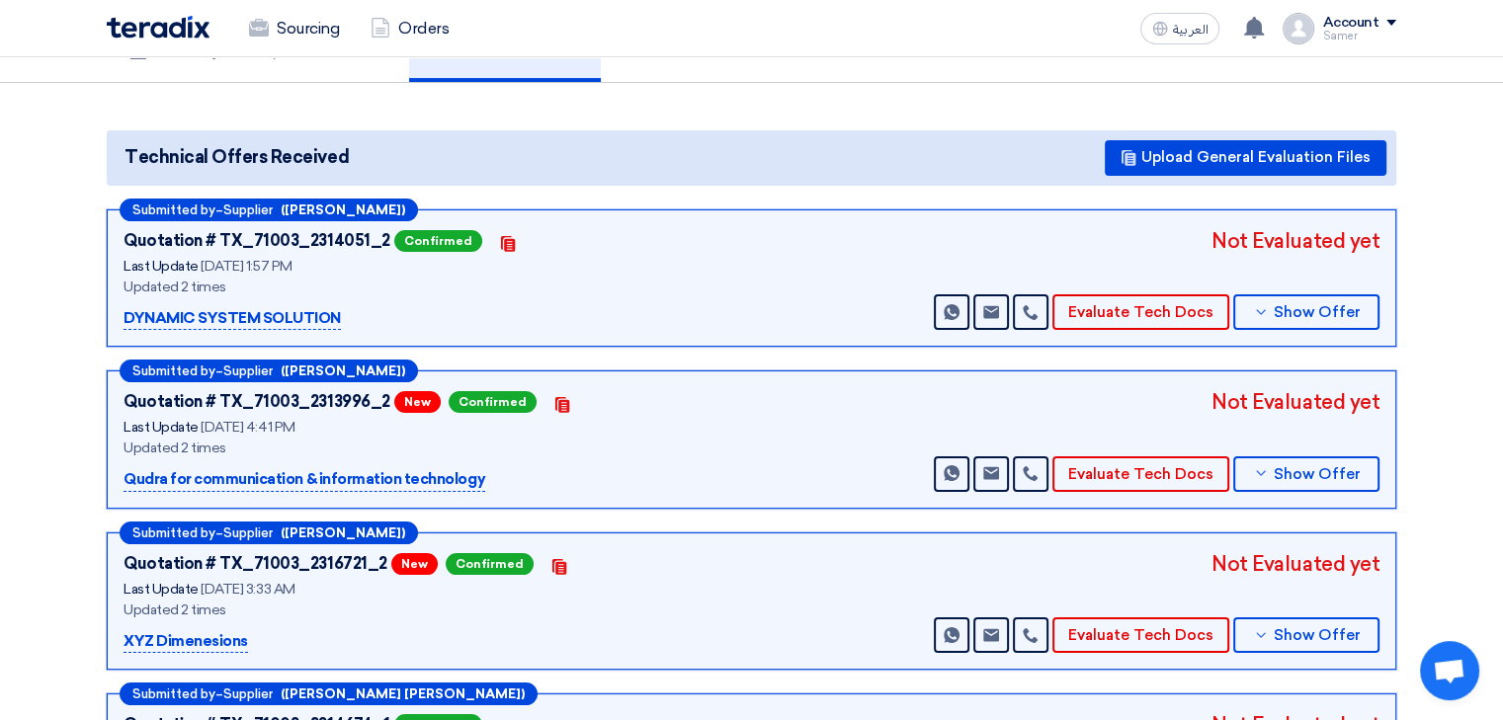
scroll to position [99, 0]
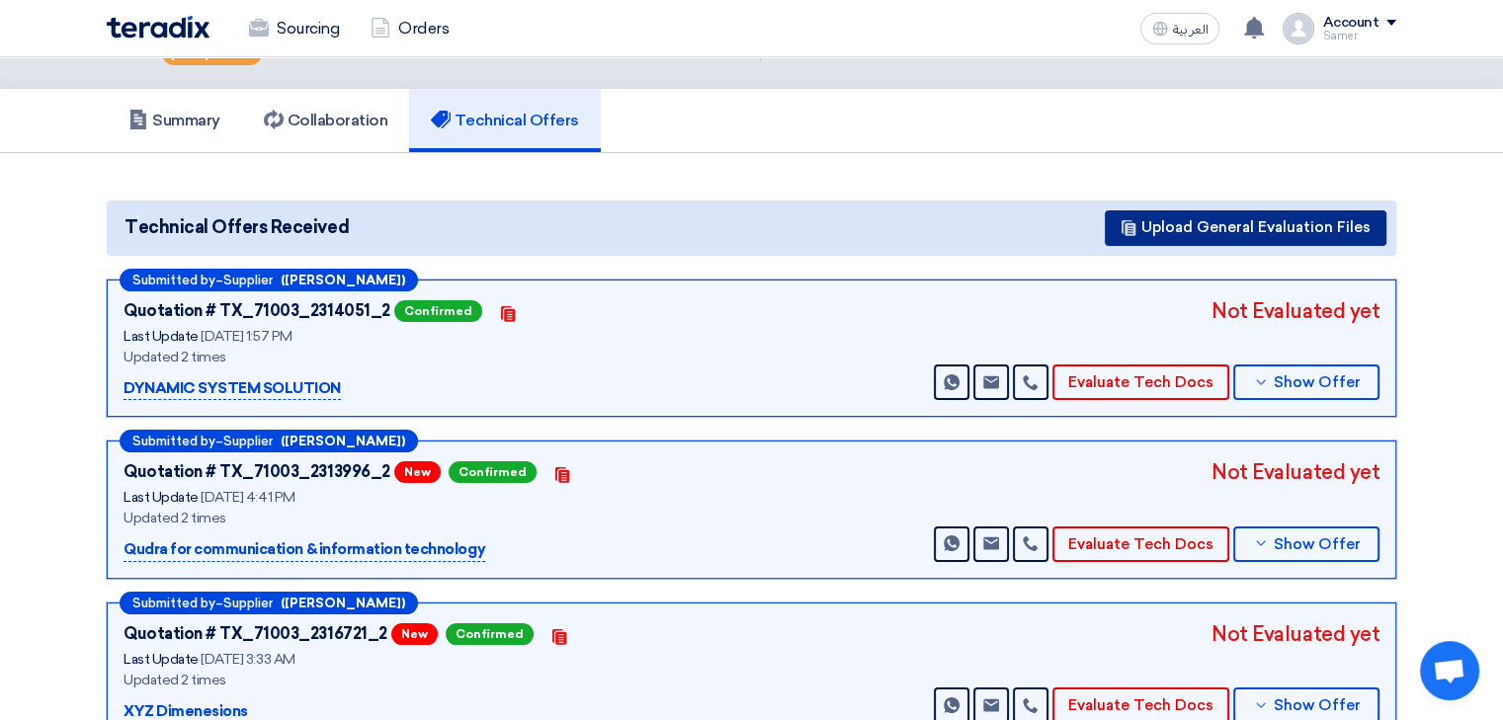
click at [1154, 210] on button "Upload General Evaluation Files" at bounding box center [1246, 228] width 282 height 36
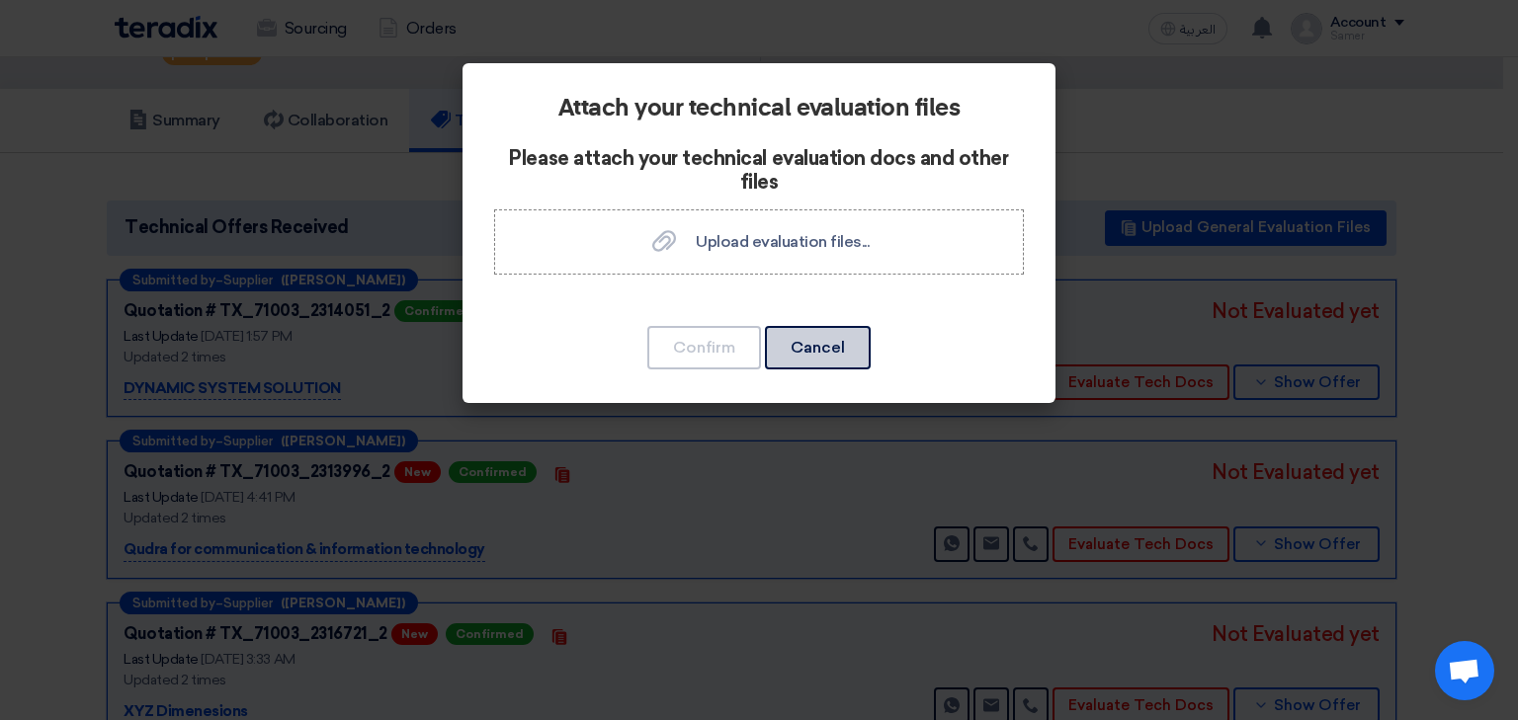
click at [838, 360] on button "Cancel" at bounding box center [818, 347] width 106 height 43
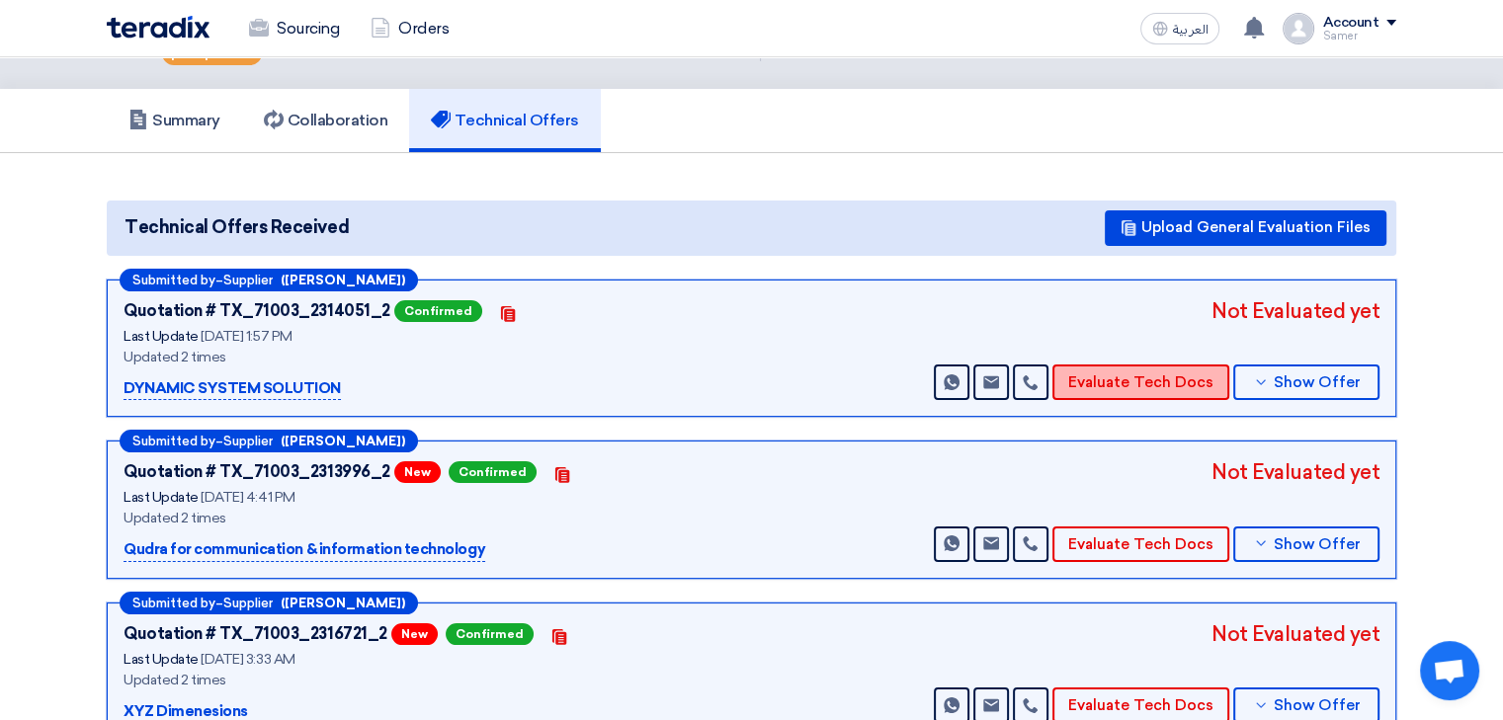
click at [1124, 365] on button "Evaluate Tech Docs" at bounding box center [1140, 383] width 177 height 36
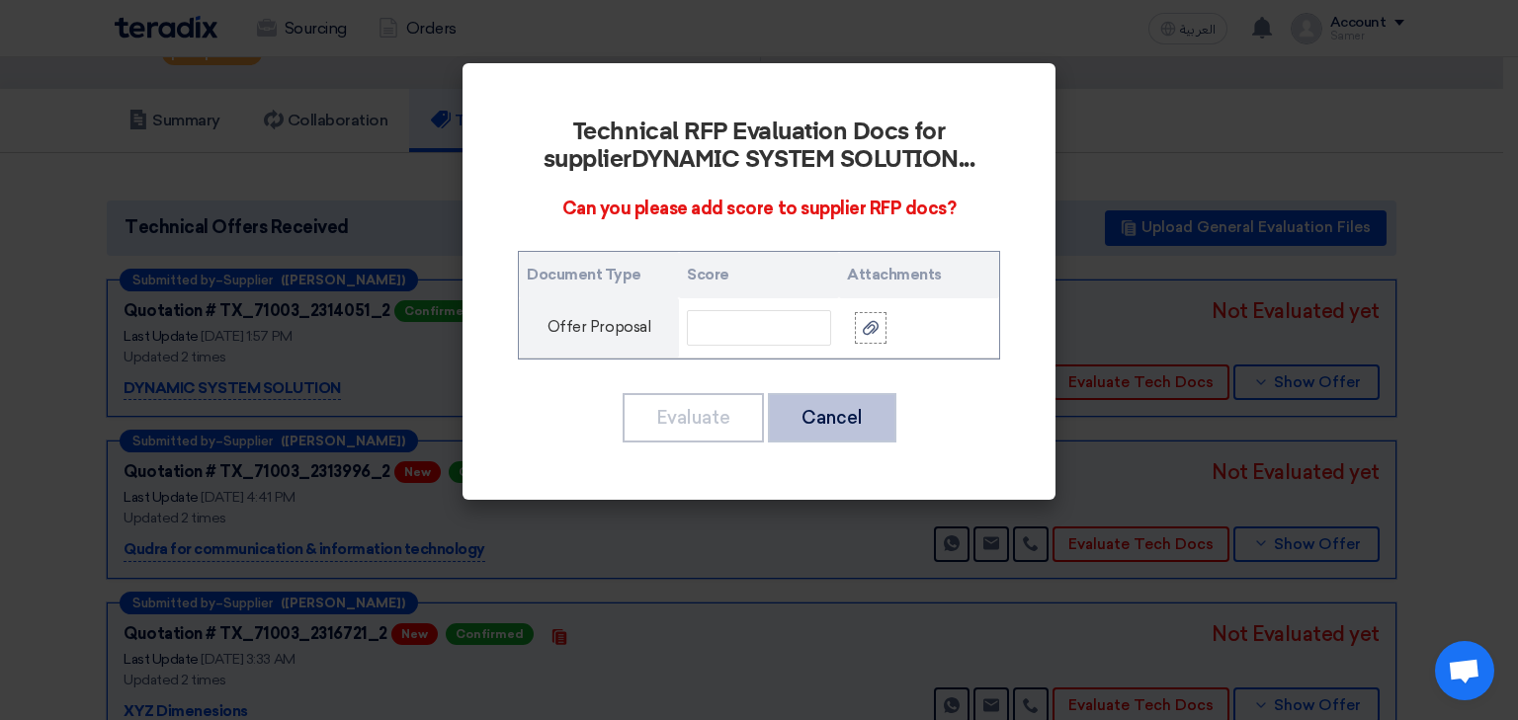
click at [853, 431] on button "Cancel" at bounding box center [832, 417] width 128 height 49
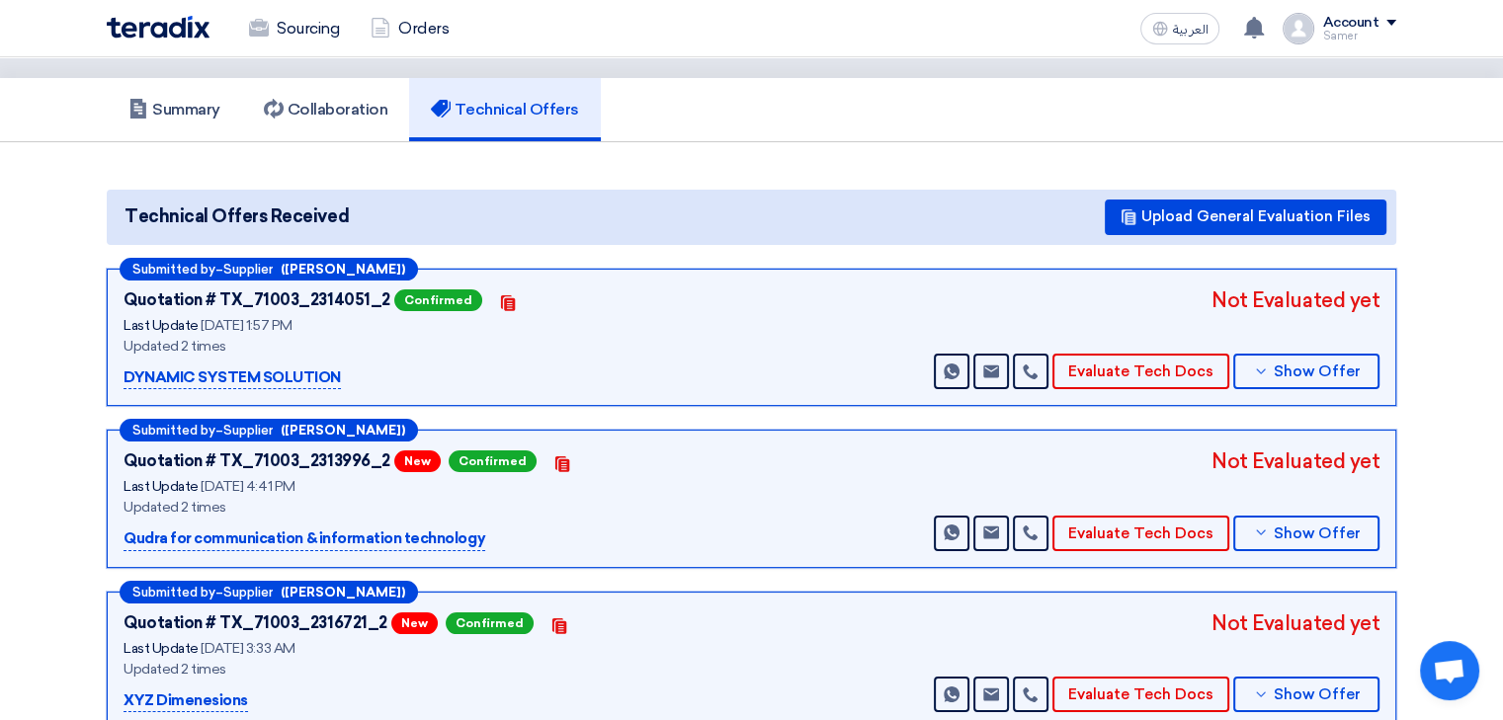
scroll to position [0, 0]
